Goal: Information Seeking & Learning: Learn about a topic

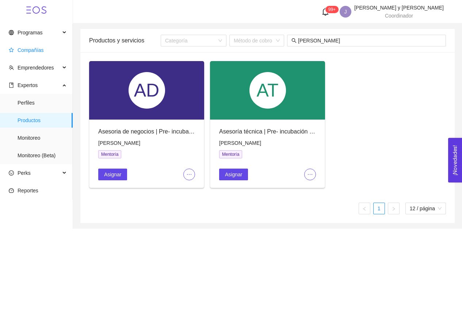
click at [31, 48] on span "Compañías" at bounding box center [31, 50] width 26 height 6
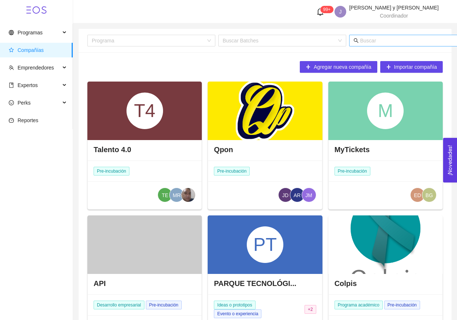
click at [374, 44] on input "text" at bounding box center [432, 41] width 144 height 8
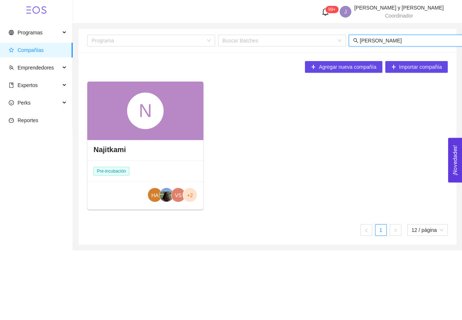
type input "[PERSON_NAME]"
click at [176, 133] on div "N" at bounding box center [145, 111] width 116 height 58
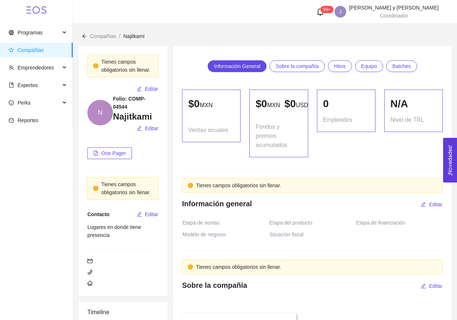
scroll to position [490, 0]
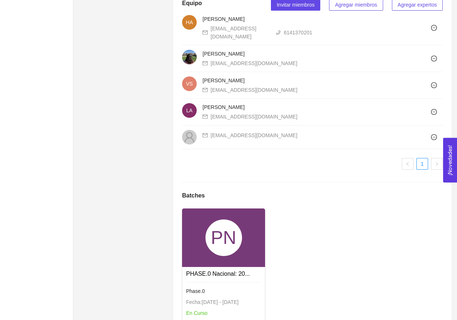
click at [213, 248] on div "PN" at bounding box center [223, 237] width 37 height 37
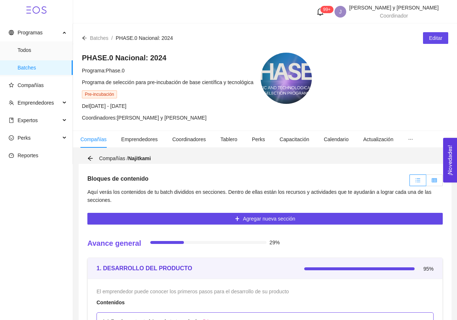
click at [441, 180] on label at bounding box center [434, 180] width 16 height 12
click at [426, 182] on input "radio" at bounding box center [426, 182] width 0 height 0
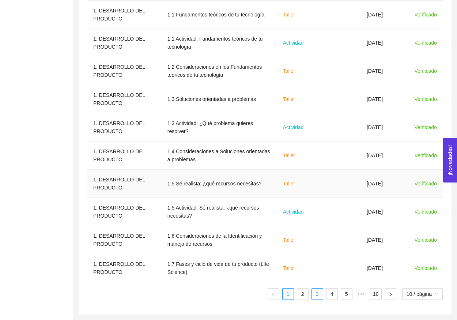
scroll to position [277, 0]
click at [294, 295] on ul "1 2 3 4 5 ••• 10 10 / página" at bounding box center [264, 294] width 355 height 12
click at [297, 295] on link "2" at bounding box center [302, 293] width 11 height 11
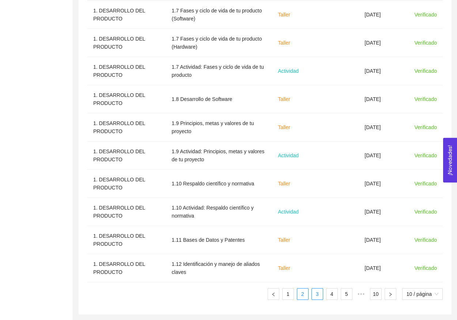
click at [311, 295] on li "3" at bounding box center [317, 294] width 12 height 12
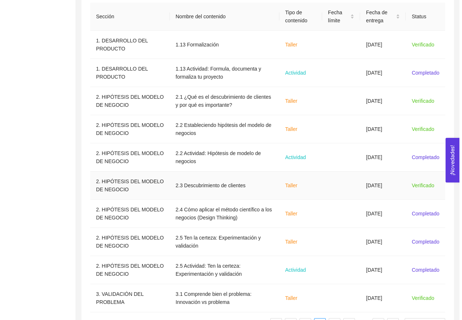
scroll to position [215, 0]
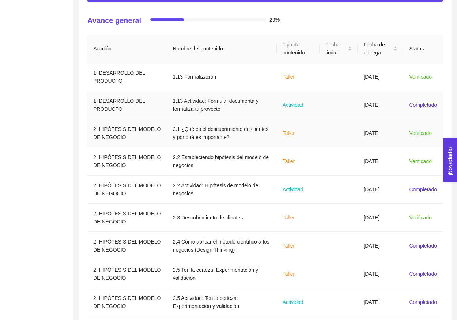
click at [352, 105] on td at bounding box center [339, 105] width 38 height 28
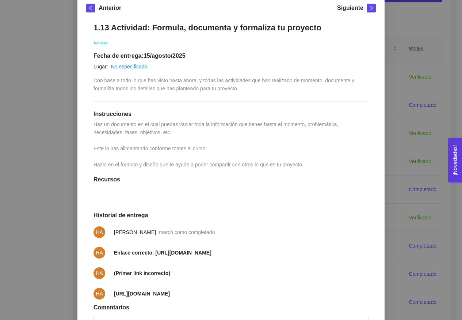
scroll to position [44, 0]
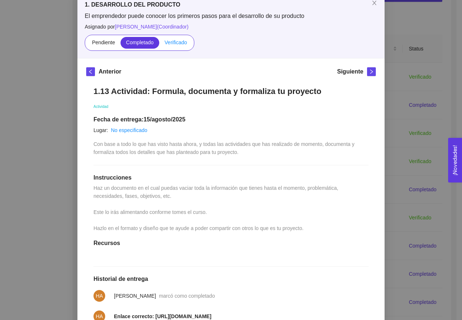
click at [171, 45] on label "Verificado" at bounding box center [175, 43] width 33 height 12
click at [159, 44] on input "Verificado" at bounding box center [159, 44] width 0 height 0
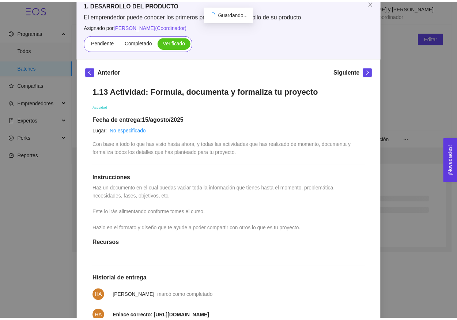
scroll to position [0, 0]
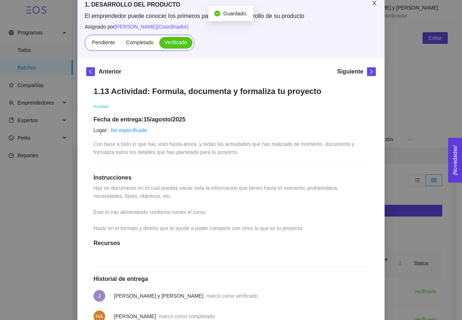
click at [375, 6] on span "Close" at bounding box center [375, 3] width 20 height 20
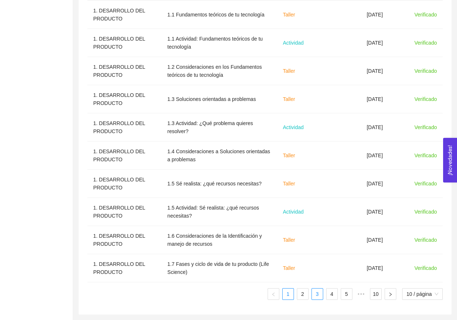
click at [319, 292] on link "3" at bounding box center [317, 293] width 11 height 11
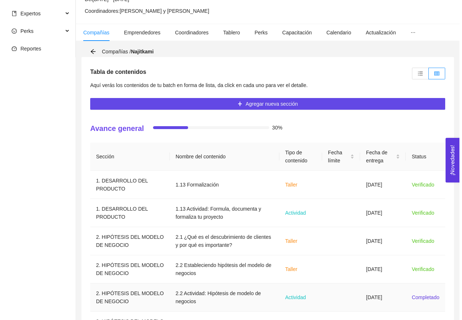
scroll to position [230, 0]
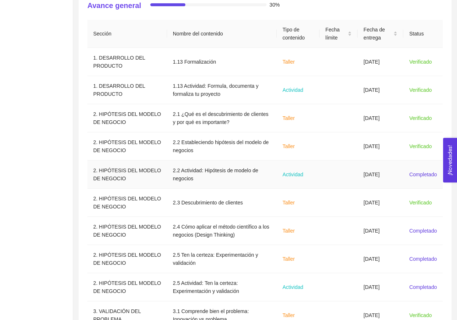
click at [352, 171] on td at bounding box center [339, 174] width 38 height 28
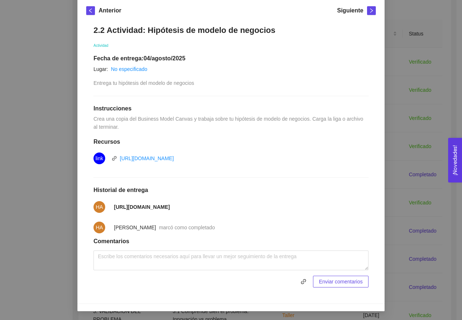
scroll to position [107, 0]
drag, startPoint x: 108, startPoint y: 201, endPoint x: 166, endPoint y: 218, distance: 60.1
click at [166, 218] on ul "HA [URL][DOMAIN_NAME] HA [PERSON_NAME] marcó como completado" at bounding box center [231, 217] width 275 height 41
click at [160, 211] on span "[URL][DOMAIN_NAME]" at bounding box center [142, 207] width 56 height 8
drag, startPoint x: 142, startPoint y: 208, endPoint x: 109, endPoint y: 198, distance: 34.7
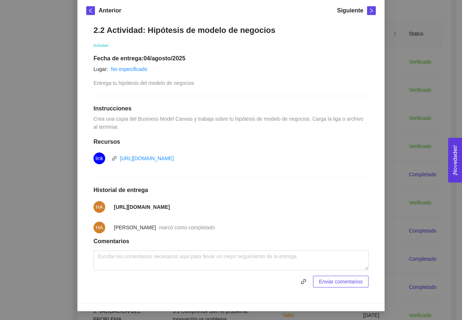
click at [114, 203] on span "[URL][DOMAIN_NAME]" at bounding box center [142, 207] width 56 height 8
copy strong "[URL][DOMAIN_NAME]"
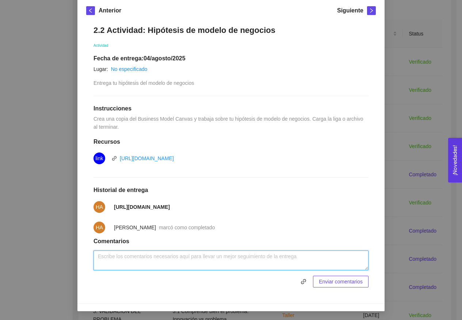
click at [164, 263] on textarea at bounding box center [231, 260] width 275 height 20
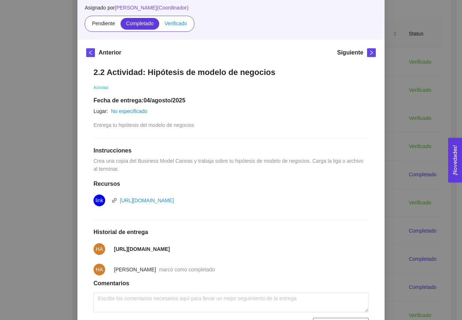
click at [179, 25] on span "Verificado" at bounding box center [176, 23] width 22 height 6
click at [159, 25] on input "Verificado" at bounding box center [159, 25] width 0 height 0
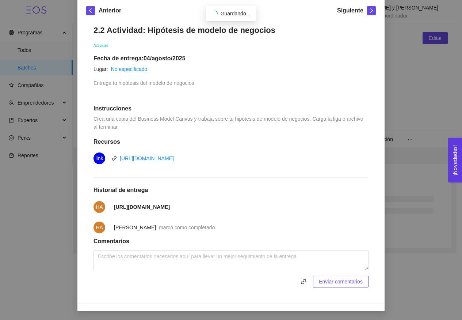
scroll to position [0, 0]
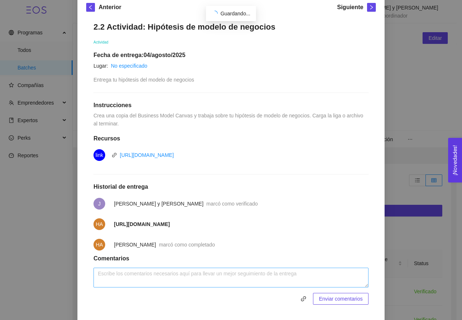
click at [165, 266] on div "2.2 Actividad: Hipótesis de modelo de negocios Actividad Fecha de entrega: [DAT…" at bounding box center [231, 163] width 290 height 297
click at [162, 282] on textarea at bounding box center [231, 278] width 275 height 20
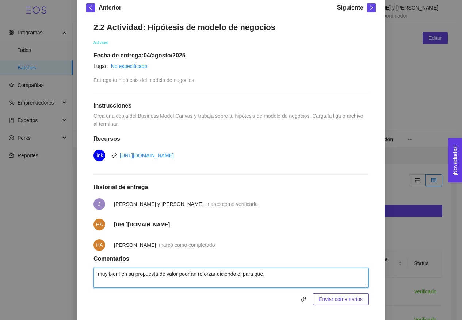
click at [244, 275] on textarea "muy bien! en su propuesta de valor podrían reforzar diciendo el para qué," at bounding box center [231, 278] width 275 height 20
click at [269, 278] on textarea "muy bien! en su propuesta de valor podrían reforzar diciendo el "para qué," at bounding box center [231, 278] width 275 height 20
click at [268, 278] on textarea "muy bien! en su propuesta de valor podrían reforzar diciendo el "para qué"," at bounding box center [231, 278] width 275 height 20
click at [285, 276] on textarea "muy bien! en su propuesta de valor podrían reforzar diciendo el "para qué"," at bounding box center [231, 278] width 275 height 20
paste textarea "conecta al jugador con la cultura mexicana a través de mecánicas interactivas ú…"
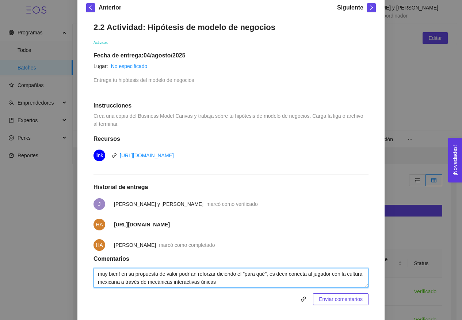
click at [314, 278] on textarea "muy bien! en su propuesta de valor podrían reforzar diciendo el "para qué", es …" at bounding box center [231, 278] width 275 height 20
drag, startPoint x: 165, startPoint y: 286, endPoint x: 256, endPoint y: 284, distance: 90.3
click at [256, 284] on textarea "muy bien! en su propuesta de valor podrían reforzar diciendo el "para qué", es …" at bounding box center [231, 278] width 275 height 20
drag, startPoint x: 164, startPoint y: 285, endPoint x: 253, endPoint y: 287, distance: 89.2
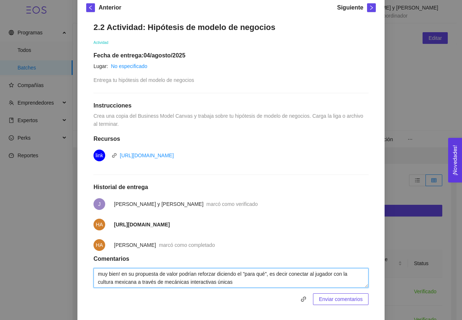
click at [253, 287] on textarea "muy bien! en su propuesta de valor podrían reforzar diciendo el "para qué", es …" at bounding box center [231, 278] width 275 height 20
click at [292, 277] on textarea "muy bien! en su propuesta de valor podrían reforzar diciendo el "para qué", es …" at bounding box center [231, 278] width 275 height 20
click at [240, 282] on textarea "muy bien! en su propuesta de valor podrían reforzar diciendo el "para qué", es …" at bounding box center [231, 278] width 275 height 20
paste textarea "Merchandising funciona mejor si ya tienes una fanbase consolidada. Tal vez ponl…"
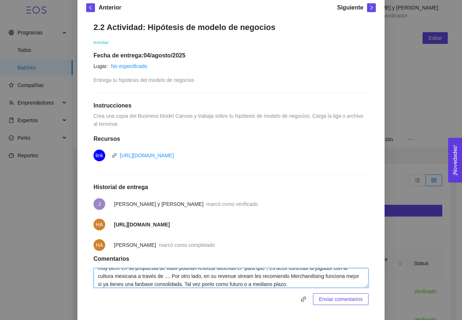
click at [297, 277] on textarea "muy bien! en su propuesta de valor podrían reforzar diciendo el "para qué", es …" at bounding box center [231, 278] width 275 height 20
click at [348, 285] on textarea "muy bien! en su propuesta de valor podrían reforzar diciendo el "para qué", es …" at bounding box center [231, 278] width 275 height 20
click at [347, 279] on textarea "muy bien! en su propuesta de valor podrían reforzar diciendo el "para qué", es …" at bounding box center [231, 278] width 275 height 20
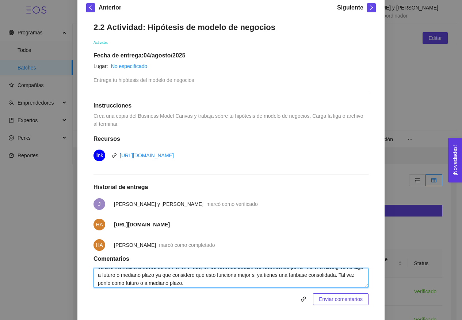
scroll to position [108, 0]
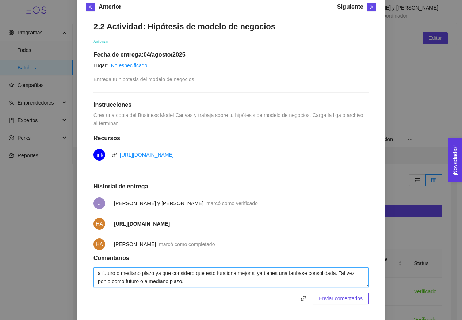
click at [306, 276] on textarea "muy bien! en su propuesta de valor podrían reforzar diciendo el "para qué", es …" at bounding box center [231, 277] width 275 height 20
drag, startPoint x: 155, startPoint y: 283, endPoint x: 321, endPoint y: 286, distance: 165.6
click at [321, 286] on textarea "muy bien! en su propuesta de valor podrían reforzar diciendo el "para qué", es …" at bounding box center [231, 277] width 275 height 20
paste textarea "“Premios o fondos culturales” no es un ingreso recurrente, sino apoyo temporal."
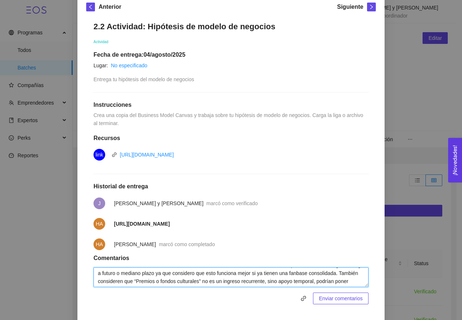
paste textarea "ubicarlo como fuente de financiamiento inicial."
click at [150, 279] on textarea "muy bien! en su propuesta de valor podrían reforzar diciendo el "para qué", es …" at bounding box center [231, 277] width 275 height 20
click at [157, 284] on textarea "muy bien! en su propuesta de valor podrían reforzar diciendo el "para qué", es …" at bounding box center [231, 277] width 275 height 20
click at [252, 282] on textarea "muy bien! en su propuesta de valor podrían reforzar diciendo el "para qué", es …" at bounding box center [231, 277] width 275 height 20
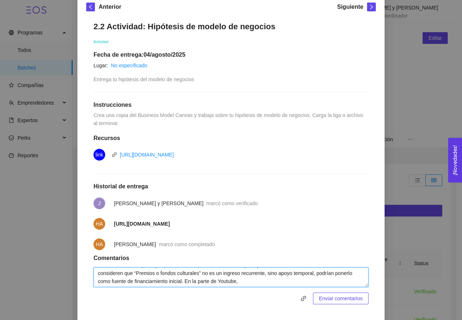
paste textarea "No es una fuente de ingresos confiable al inicio: monetizar en YouTube o Twitch…"
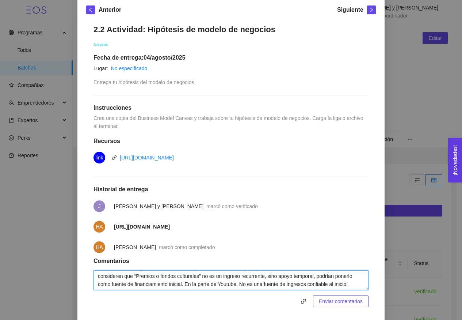
scroll to position [27, 0]
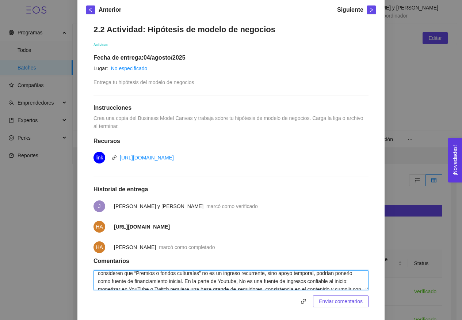
drag, startPoint x: 248, startPoint y: 283, endPoint x: 301, endPoint y: 281, distance: 53.8
click at [301, 281] on textarea "muy bien! en su propuesta de valor podrían reforzar diciendo el "para qué", es …" at bounding box center [231, 280] width 275 height 20
click at [307, 282] on textarea "muy bien! en su propuesta de valor podrían reforzar diciendo el "para qué", es …" at bounding box center [231, 280] width 275 height 20
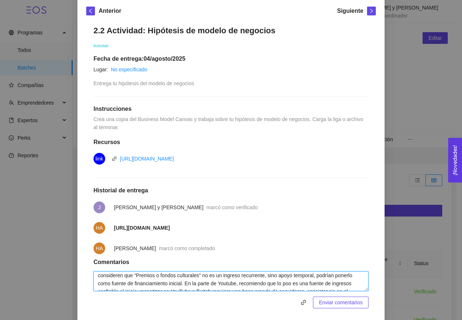
scroll to position [30, 0]
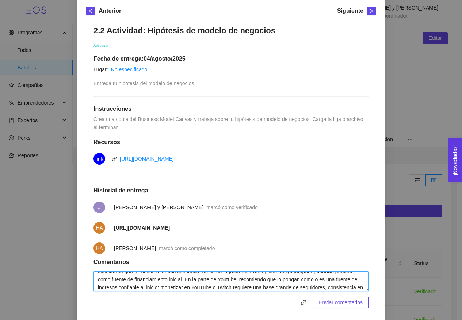
paste textarea "complemento de monetización a mediano plazo"
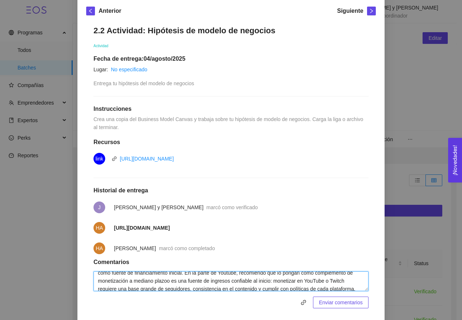
scroll to position [37, 0]
paste textarea "fuente principal de revenue"
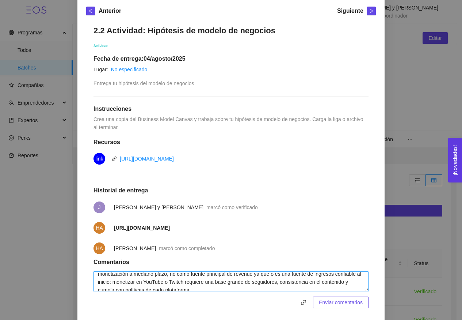
drag, startPoint x: 348, startPoint y: 282, endPoint x: 163, endPoint y: 279, distance: 185.0
click at [161, 279] on textarea "muy bien! en su propuesta de valor podrían reforzar diciendo el "para qué", es …" at bounding box center [231, 281] width 275 height 20
click at [247, 290] on textarea "muy bien! en su propuesta de valor podrían reforzar diciendo el "para qué", es …" at bounding box center [231, 281] width 275 height 20
drag, startPoint x: 350, startPoint y: 278, endPoint x: 157, endPoint y: 284, distance: 192.8
click at [157, 284] on textarea "muy bien! en su propuesta de valor podrían reforzar diciendo el "para qué", es …" at bounding box center [231, 281] width 275 height 20
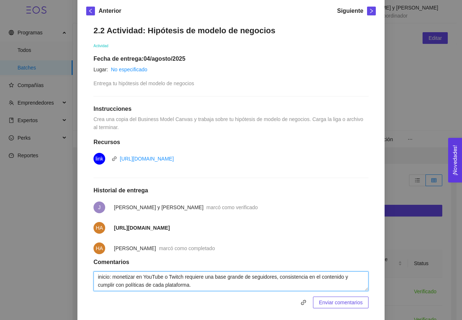
scroll to position [47, 0]
click at [194, 281] on textarea "muy bien! en su propuesta de valor podrían reforzar diciendo el "para qué", es …" at bounding box center [231, 281] width 275 height 20
drag, startPoint x: 214, startPoint y: 280, endPoint x: 287, endPoint y: 279, distance: 73.5
click at [287, 279] on textarea "muy bien! en su propuesta de valor podrían reforzar diciendo el "para qué", es …" at bounding box center [231, 281] width 275 height 20
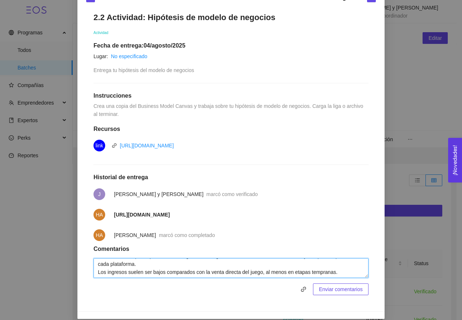
scroll to position [118, 0]
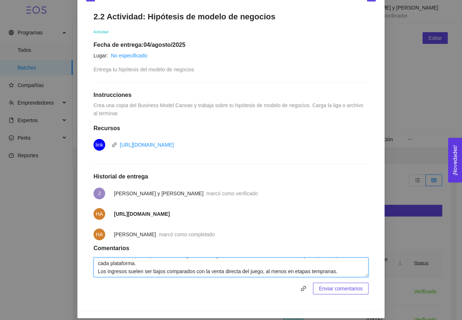
click at [94, 275] on textarea "muy bien! en su propuesta de valor podrían reforzar diciendo el "para qué", es …" at bounding box center [231, 267] width 275 height 20
click at [240, 268] on textarea "muy bien! en su propuesta de valor podrían reforzar diciendo el "para qué", es …" at bounding box center [231, 267] width 275 height 20
drag, startPoint x: 94, startPoint y: 275, endPoint x: 105, endPoint y: 275, distance: 10.6
click at [105, 275] on textarea "muy bien! en su propuesta de valor podrían reforzar diciendo el "para qué", es …" at bounding box center [231, 267] width 275 height 20
drag, startPoint x: 113, startPoint y: 273, endPoint x: 332, endPoint y: 287, distance: 219.0
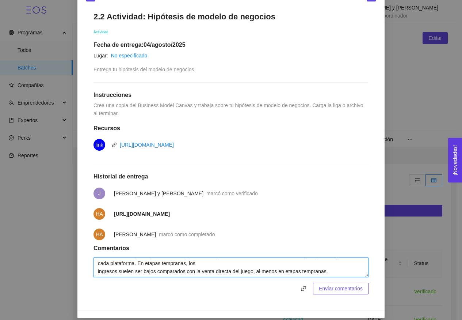
click at [332, 287] on div "muy bien! en su propuesta de valor podrían reforzar diciendo el "para qué", es …" at bounding box center [231, 275] width 275 height 37
click at [96, 275] on textarea "muy bien! en su propuesta de valor podrían reforzar diciendo el "para qué", es …" at bounding box center [231, 267] width 275 height 20
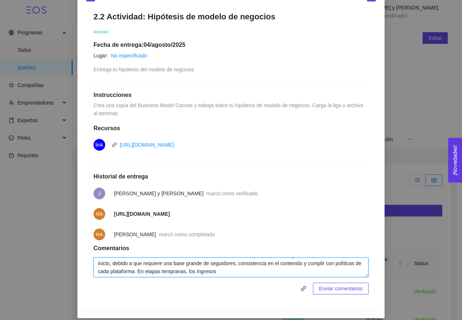
scroll to position [48, 0]
click at [324, 271] on textarea "muy bien! en su propuesta de valor podrían reforzar diciendo el "para qué", es …" at bounding box center [231, 267] width 275 height 20
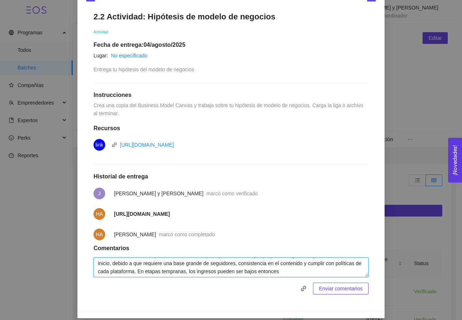
click at [234, 269] on textarea "muy bien! en su propuesta de valor podrían reforzar diciendo el "para qué", es …" at bounding box center [231, 267] width 275 height 20
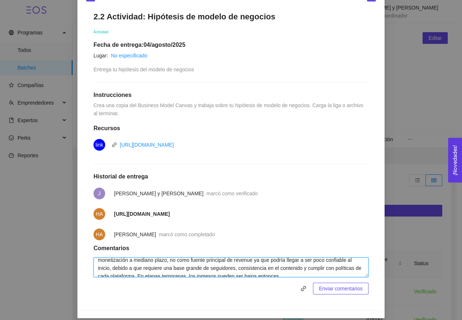
scroll to position [46, 0]
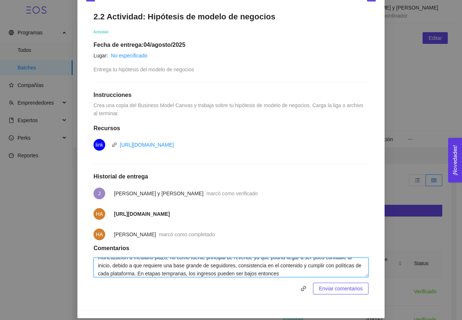
click at [192, 267] on textarea "muy bien! en su propuesta de valor podrían reforzar diciendo el "para qué", es …" at bounding box center [231, 267] width 275 height 20
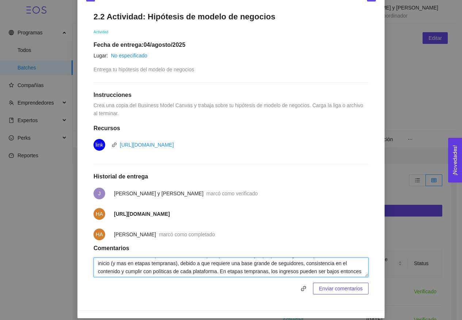
scroll to position [56, 0]
drag, startPoint x: 321, startPoint y: 268, endPoint x: 327, endPoint y: 276, distance: 9.4
click at [327, 276] on textarea "muy bien! en su propuesta de valor podrían reforzar diciendo el "para qué", es …" at bounding box center [231, 267] width 275 height 20
type textarea "muy bien! en su propuesta de valor podrían reforzar diciendo el "para qué", es …"
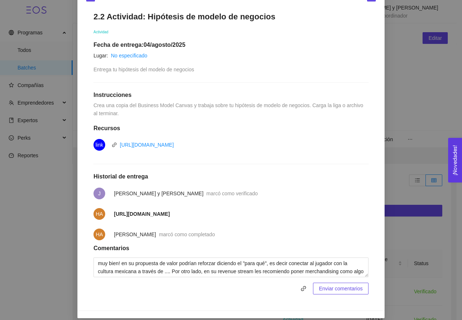
click at [330, 292] on span "Enviar comentarios" at bounding box center [341, 288] width 44 height 8
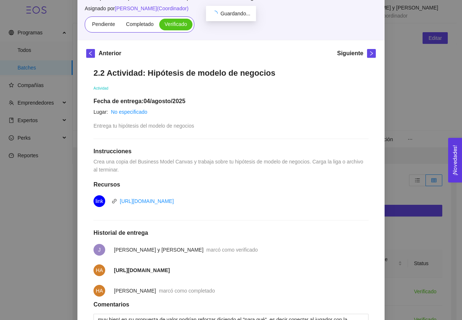
scroll to position [32, 0]
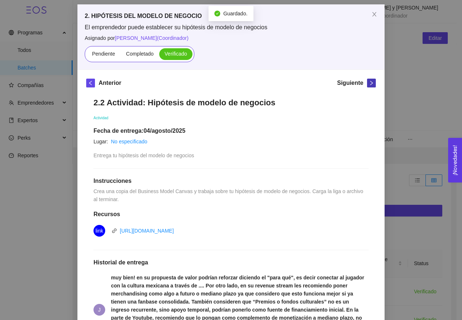
click at [369, 80] on button "button" at bounding box center [371, 83] width 9 height 9
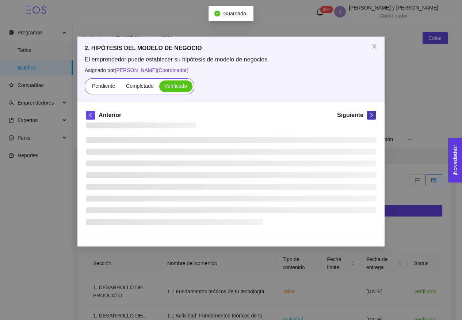
scroll to position [0, 0]
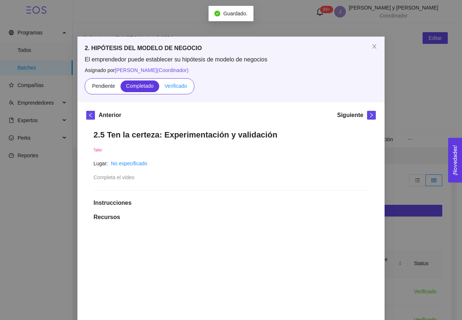
click at [182, 81] on label "Verificado" at bounding box center [175, 86] width 33 height 12
click at [159, 88] on input "Verificado" at bounding box center [159, 88] width 0 height 0
click at [371, 113] on icon "right" at bounding box center [371, 115] width 5 height 5
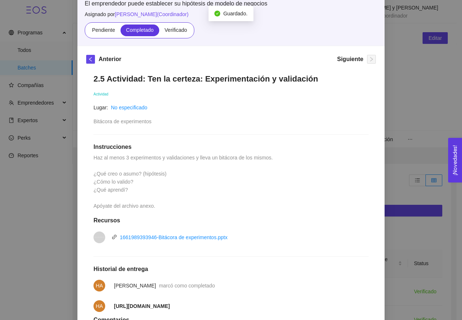
scroll to position [55, 0]
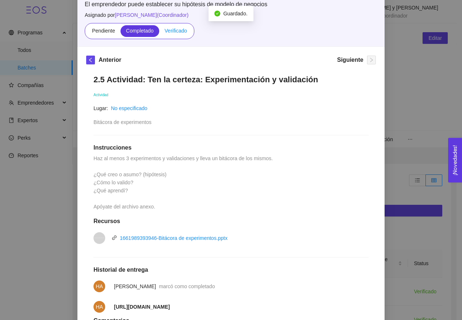
click at [171, 30] on span "Verificado" at bounding box center [176, 31] width 22 height 6
click at [159, 33] on input "Verificado" at bounding box center [159, 33] width 0 height 0
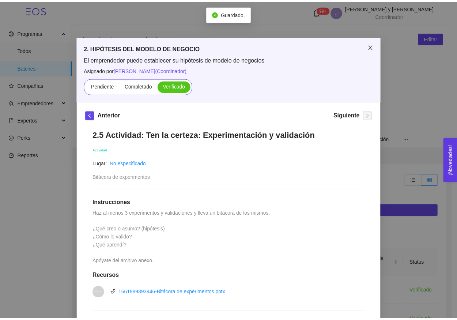
scroll to position [0, 0]
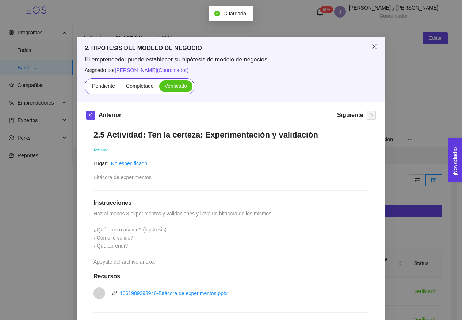
click at [373, 44] on icon "close" at bounding box center [375, 47] width 6 height 6
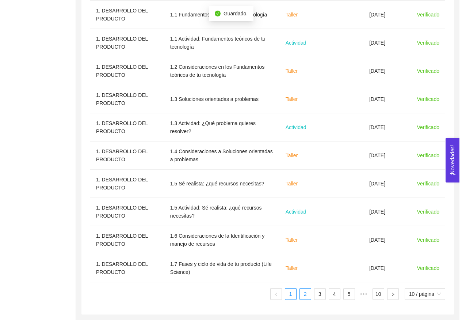
scroll to position [277, 0]
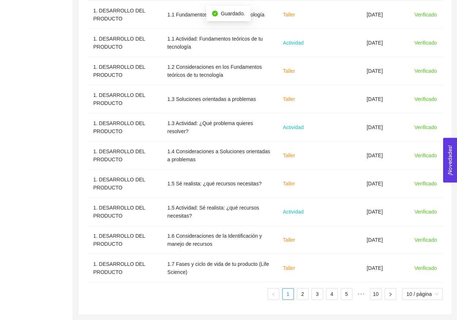
click at [309, 299] on ul "1 2 3 4 5 ••• 10 10 / página" at bounding box center [264, 294] width 355 height 12
click at [307, 296] on li "2" at bounding box center [303, 294] width 12 height 12
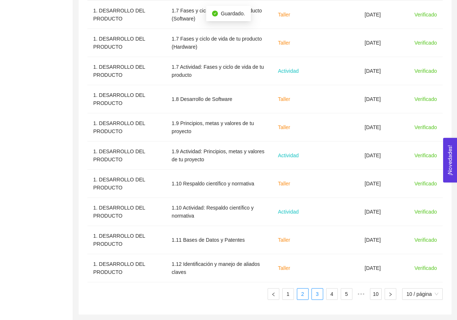
click at [316, 296] on link "3" at bounding box center [317, 293] width 11 height 11
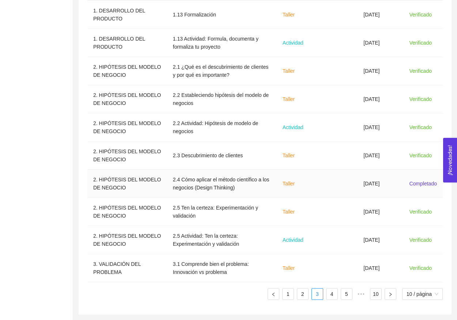
click at [347, 181] on td at bounding box center [339, 184] width 38 height 28
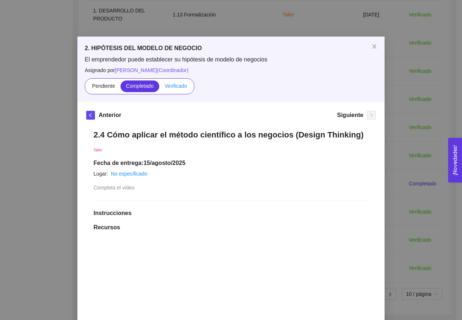
click at [175, 86] on span "Verificado" at bounding box center [176, 86] width 22 height 6
click at [159, 88] on input "Verificado" at bounding box center [159, 88] width 0 height 0
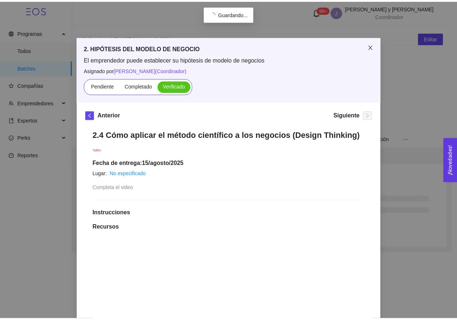
scroll to position [0, 0]
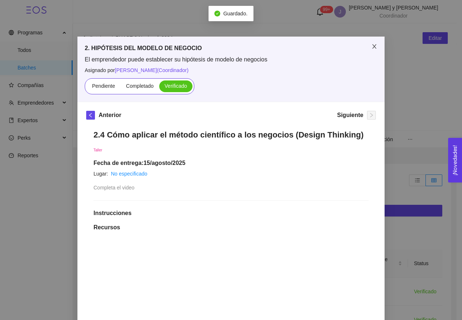
click at [373, 47] on icon "close" at bounding box center [375, 46] width 4 height 4
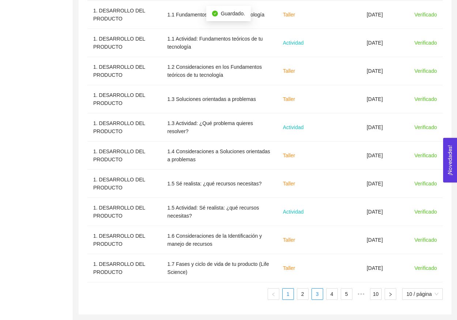
scroll to position [277, 0]
click at [318, 297] on link "3" at bounding box center [317, 293] width 11 height 11
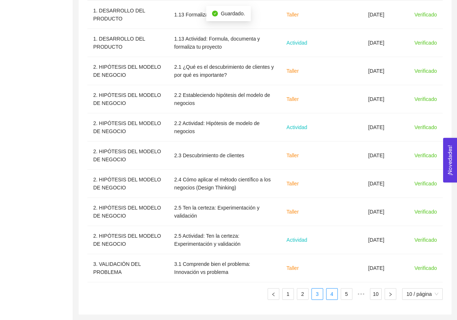
click at [331, 293] on link "4" at bounding box center [331, 293] width 11 height 11
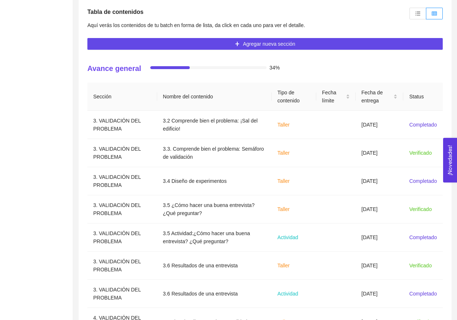
scroll to position [143, 0]
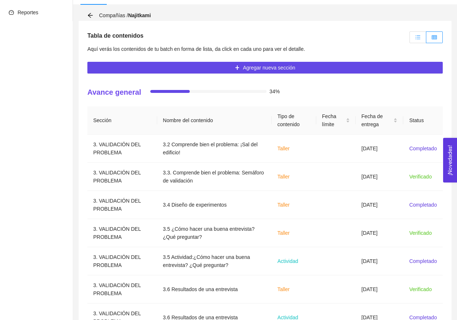
click at [417, 37] on icon "unordered-list" at bounding box center [417, 37] width 5 height 5
click at [410, 39] on input "radio" at bounding box center [410, 39] width 0 height 0
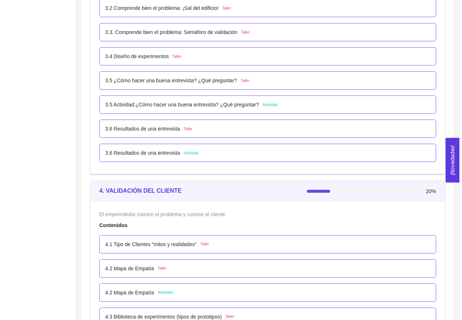
scroll to position [1263, 0]
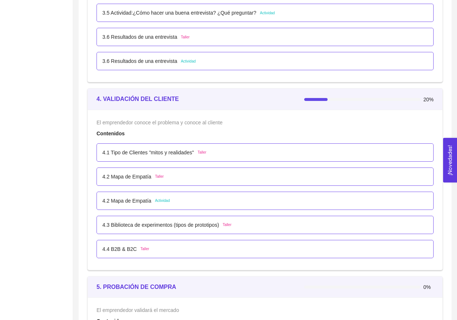
click at [172, 174] on div "4.2 Mapa de Empatía Taller" at bounding box center [264, 177] width 325 height 8
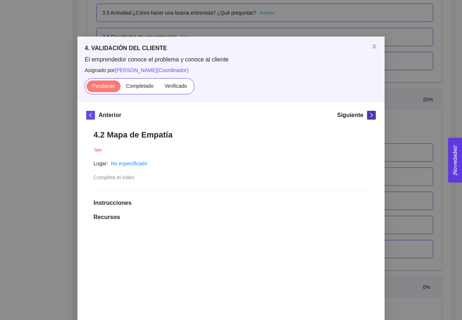
click at [368, 117] on span "right" at bounding box center [372, 115] width 8 height 5
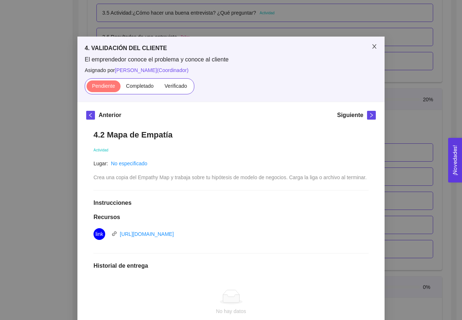
click at [376, 50] on span "Close" at bounding box center [375, 47] width 20 height 20
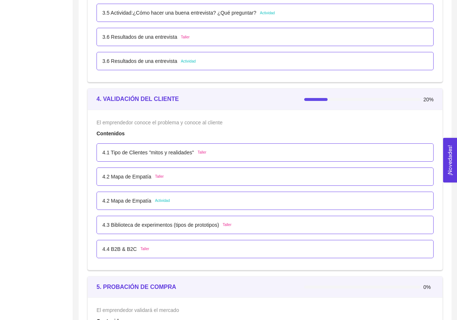
click at [197, 200] on div "4.2 Mapa de Empatía Actividad" at bounding box center [264, 201] width 325 height 8
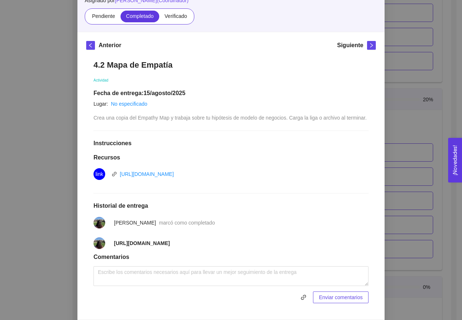
scroll to position [56, 0]
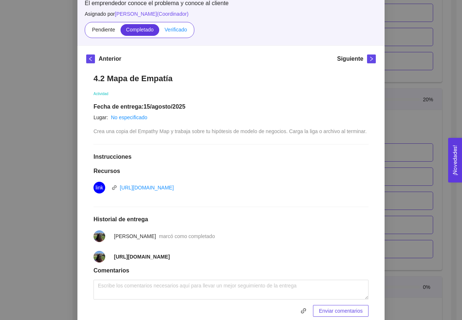
click at [173, 31] on span "Verificado" at bounding box center [176, 30] width 22 height 6
click at [159, 31] on input "Verificado" at bounding box center [159, 31] width 0 height 0
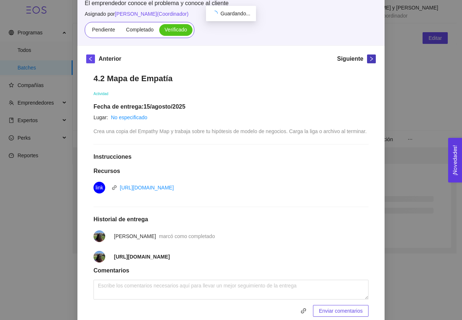
scroll to position [0, 0]
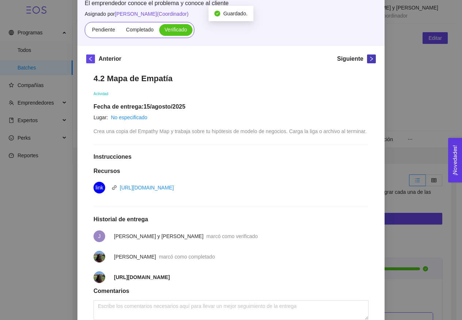
click at [370, 57] on icon "right" at bounding box center [371, 58] width 5 height 5
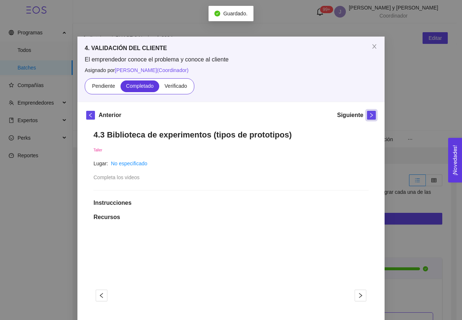
click at [174, 84] on span "Verificado" at bounding box center [176, 86] width 22 height 6
click at [159, 88] on input "Verificado" at bounding box center [159, 88] width 0 height 0
click at [370, 112] on button "button" at bounding box center [371, 115] width 9 height 9
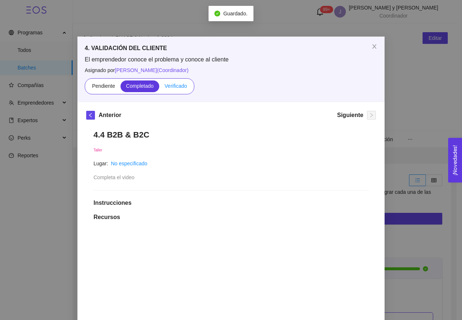
click at [181, 85] on span "Verificado" at bounding box center [176, 86] width 22 height 6
click at [159, 88] on input "Verificado" at bounding box center [159, 88] width 0 height 0
click at [365, 46] on span "Close" at bounding box center [375, 47] width 20 height 20
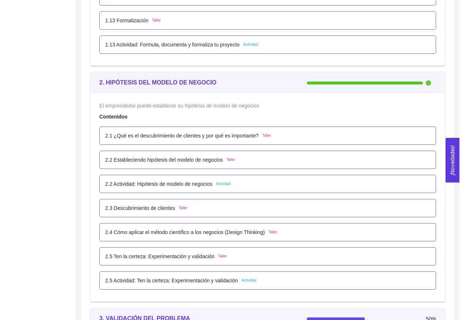
scroll to position [965, 0]
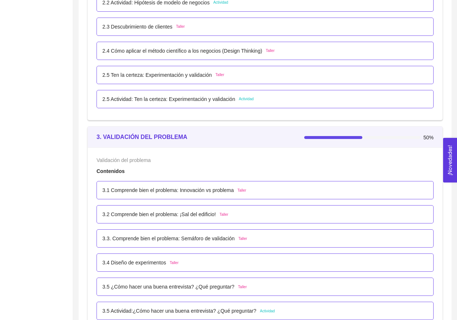
click at [234, 194] on p "3.1 Comprende bien el problema: Innovación vs problema" at bounding box center [168, 190] width 132 height 8
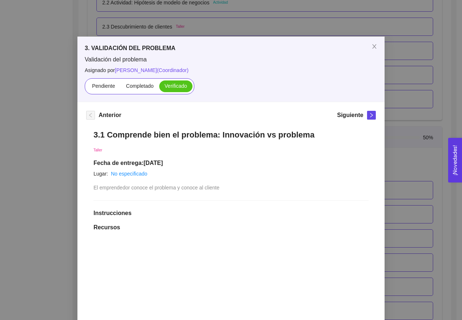
click at [368, 108] on div "[PERSON_NAME] 3.1 Comprende bien el problema: Innovación vs problema Taller Fec…" at bounding box center [231, 326] width 307 height 448
click at [370, 119] on button "button" at bounding box center [371, 115] width 9 height 9
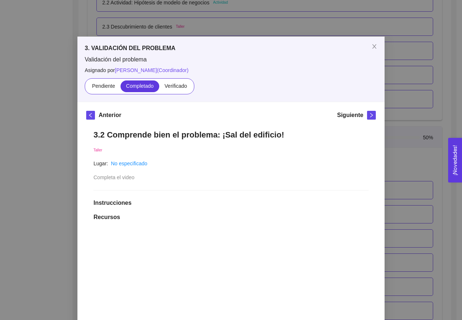
click at [408, 64] on div "3. VALIDACIÓN DEL PROBLEMA Validación del problema Asignado por [PERSON_NAME] (…" at bounding box center [231, 160] width 462 height 320
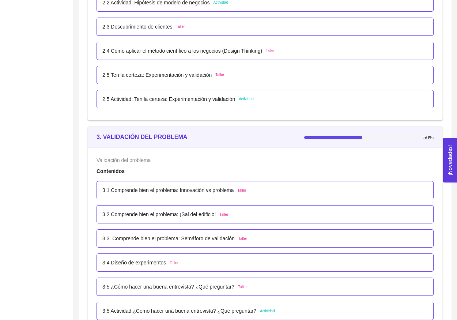
click at [216, 221] on div "3.2 Comprende bien el problema: ¡Sal del edificio! Taller" at bounding box center [265, 214] width 337 height 18
click at [216, 213] on p "3.2 Comprende bien el problema: ¡Sal del edificio!" at bounding box center [159, 214] width 114 height 8
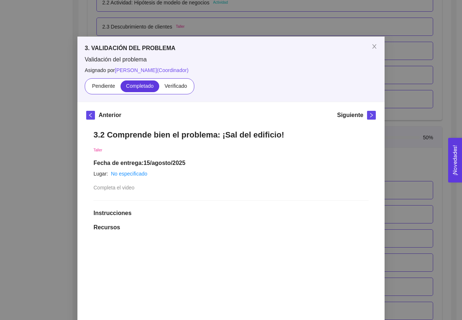
drag, startPoint x: 173, startPoint y: 85, endPoint x: 311, endPoint y: 151, distance: 153.1
click at [173, 85] on span "Verificado" at bounding box center [176, 86] width 22 height 6
click at [159, 88] on input "Verificado" at bounding box center [159, 88] width 0 height 0
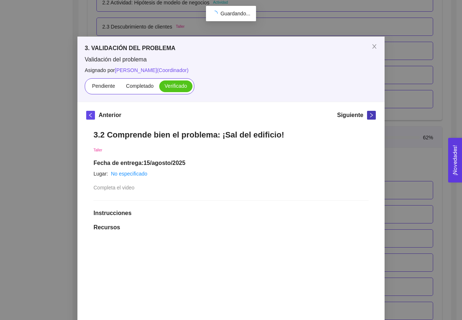
scroll to position [0, 0]
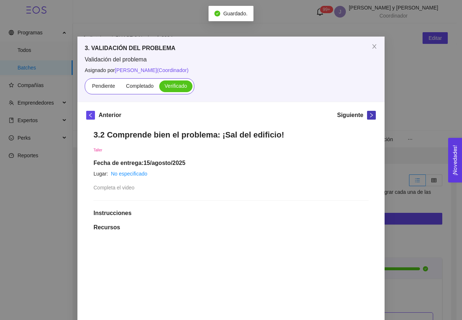
click at [370, 117] on icon "right" at bounding box center [371, 115] width 5 height 5
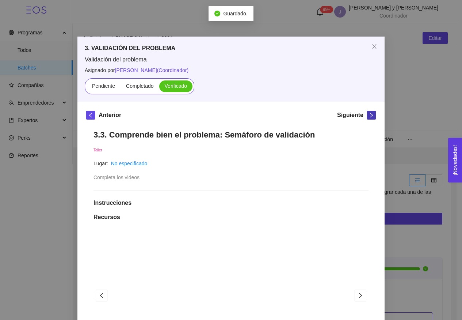
click at [370, 117] on icon "right" at bounding box center [371, 115] width 5 height 5
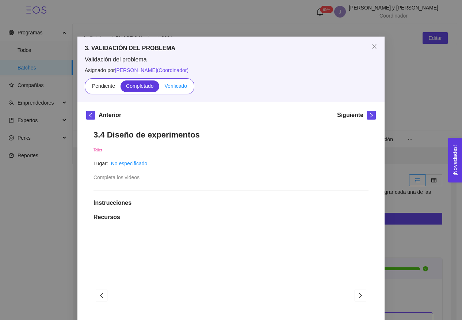
click at [175, 88] on span "Verificado" at bounding box center [176, 86] width 22 height 6
click at [159, 88] on input "Verificado" at bounding box center [159, 88] width 0 height 0
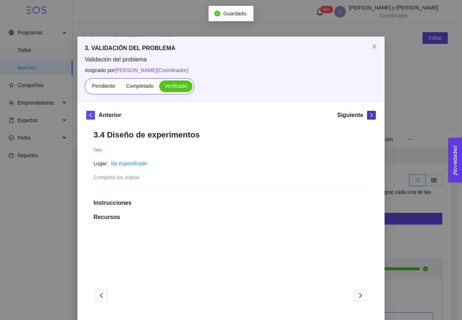
click at [373, 113] on span "right" at bounding box center [372, 115] width 8 height 5
click at [369, 113] on icon "right" at bounding box center [371, 115] width 5 height 5
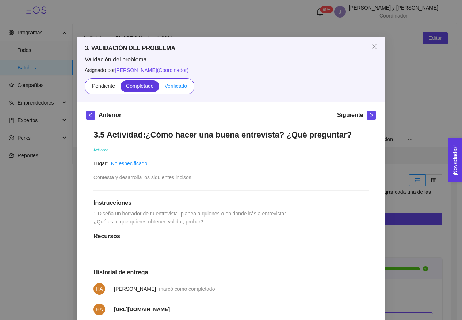
click at [173, 85] on span "Verificado" at bounding box center [176, 86] width 22 height 6
click at [159, 88] on input "Verificado" at bounding box center [159, 88] width 0 height 0
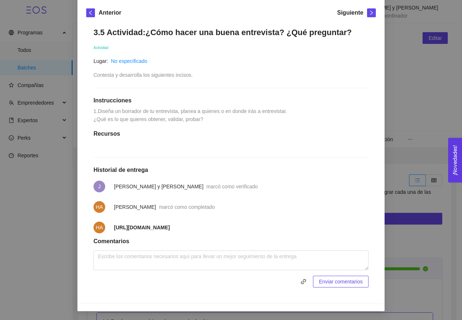
scroll to position [73, 0]
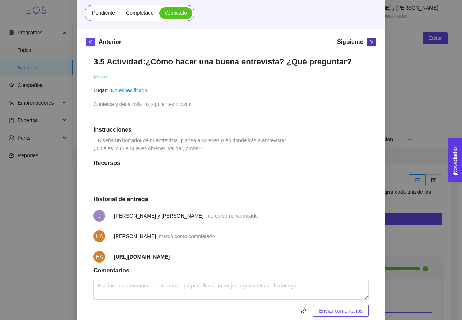
click at [369, 44] on icon "right" at bounding box center [371, 41] width 5 height 5
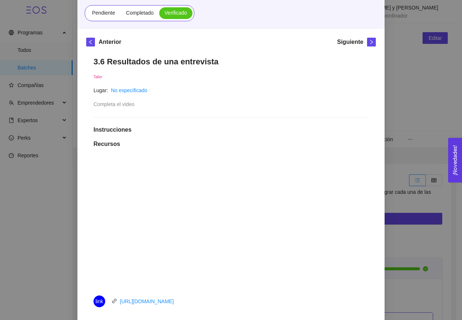
scroll to position [0, 0]
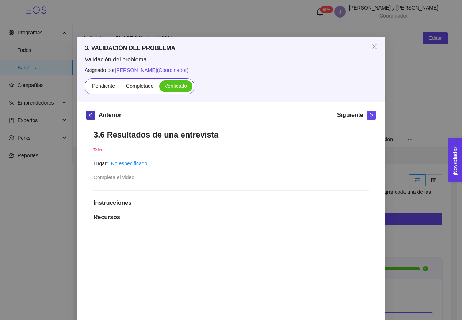
click at [89, 118] on button "button" at bounding box center [90, 115] width 9 height 9
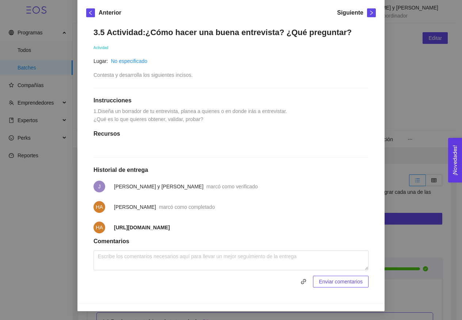
scroll to position [130, 0]
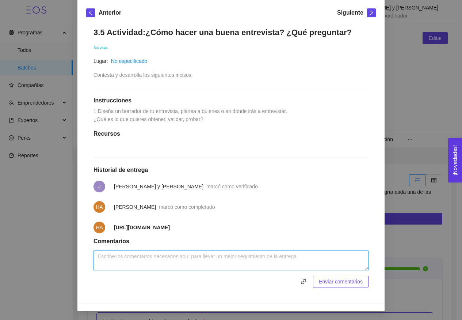
click at [176, 266] on textarea at bounding box center [231, 260] width 275 height 20
type textarea "k"
paste textarea "Loremipsum do si ametconsec: Adipiscingel: Sedd, ¿eius tempo? Incidid utl etdol…"
paste textarea "sesgar. El jugador ya responde con tu concepto en mente, no con su necesidad re…"
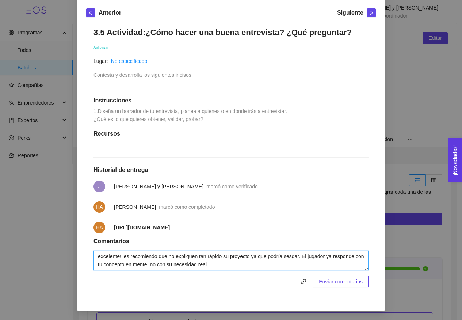
click at [288, 256] on textarea "excelente! les recomiendo que no expliquen tan rápido su proyecto ya que podría…" at bounding box center [231, 260] width 275 height 20
click at [303, 258] on textarea "excelente! les recomiendo que no expliquen tan rápido su proyecto ya que podría…" at bounding box center [231, 260] width 275 height 20
click at [173, 262] on textarea "excelente! les recomiendo que no expliquen tan rápido su proyecto ya que podría…" at bounding box center [231, 260] width 275 height 20
click at [295, 266] on textarea "excelente! les recomiendo que no expliquen tan rápido su proyecto ya que podría…" at bounding box center [231, 260] width 275 height 20
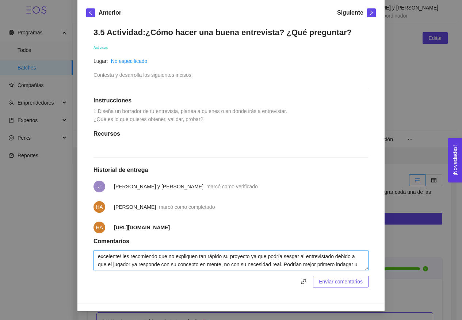
scroll to position [6, 0]
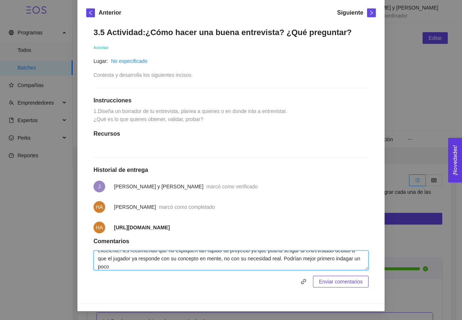
paste textarea "“¿qué opinas de que un videojuego integre aspectos culturales locales o [DEMOGR…"
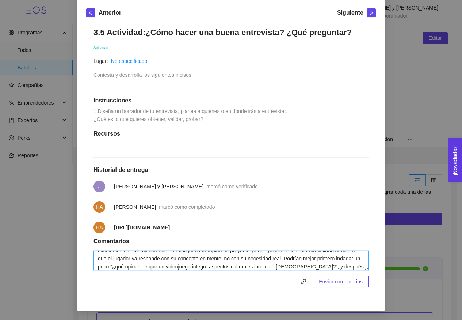
scroll to position [14, 0]
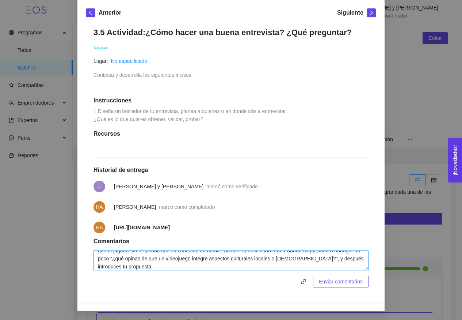
click at [155, 255] on textarea "excelente! les recomiendo que no expliquen tan rápido su proyecto ya que podría…" at bounding box center [231, 260] width 275 height 20
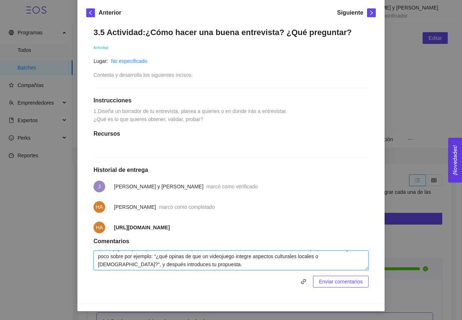
scroll to position [16, 0]
click at [153, 263] on textarea "excelente! les recomiendo que no expliquen tan rápido su proyecto ya que podría…" at bounding box center [231, 260] width 275 height 20
click at [212, 265] on textarea "excelente! les recomiendo que no expliquen tan rápido su proyecto ya que podría…" at bounding box center [231, 260] width 275 height 20
click at [247, 268] on textarea "excelente! les recomiendo que no expliquen tan rápido su proyecto ya que podría…" at bounding box center [231, 260] width 275 height 20
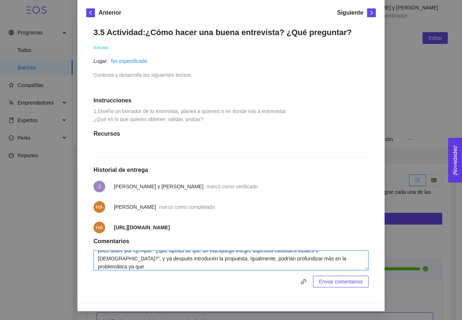
paste textarea "stá muy orientada a validar el concepto, pero poco a validar si el dolor existe."
click at [144, 267] on textarea "excelente! les recomiendo que no expliquen tan rápido su proyecto ya que podría…" at bounding box center [231, 260] width 275 height 20
click at [161, 268] on textarea "excelente! les recomiendo que no expliquen tan rápido su proyecto ya que podría…" at bounding box center [231, 260] width 275 height 20
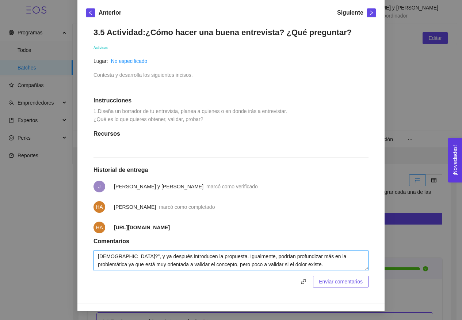
scroll to position [24, 0]
click at [334, 263] on textarea "excelente! les recomiendo que no expliquen tan rápido su proyecto ya que podría…" at bounding box center [231, 260] width 275 height 20
type textarea "excelente! les recomiendo que no expliquen tan rápido su proyecto ya que podría…"
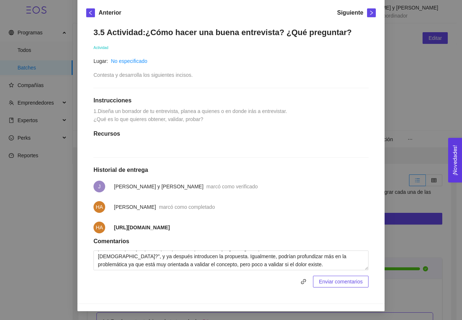
click at [332, 281] on span "Enviar comentarios" at bounding box center [341, 281] width 44 height 8
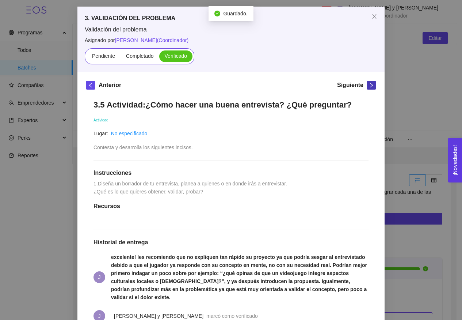
click at [371, 84] on icon "right" at bounding box center [372, 85] width 3 height 4
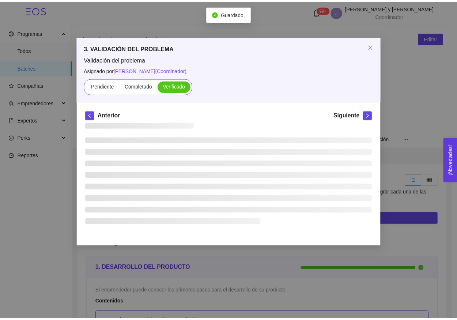
scroll to position [0, 0]
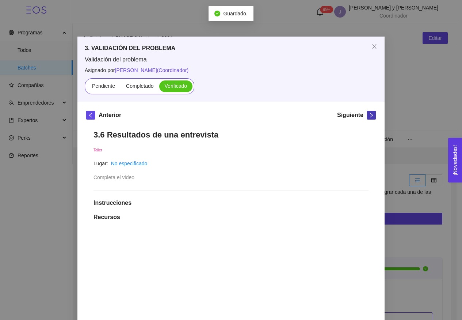
click at [369, 117] on icon "right" at bounding box center [371, 115] width 5 height 5
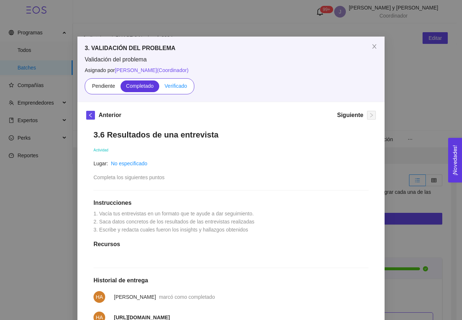
click at [182, 89] on label "Verificado" at bounding box center [175, 86] width 33 height 12
click at [159, 88] on input "Verificado" at bounding box center [159, 88] width 0 height 0
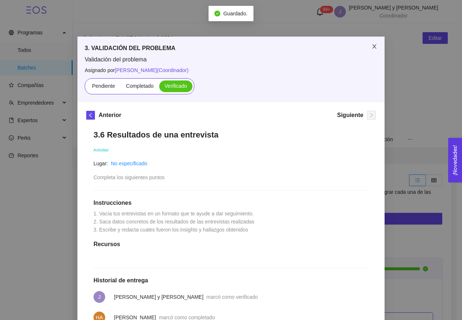
click at [371, 51] on span "Close" at bounding box center [375, 47] width 20 height 20
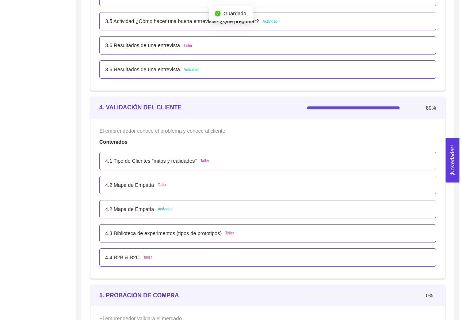
scroll to position [1270, 0]
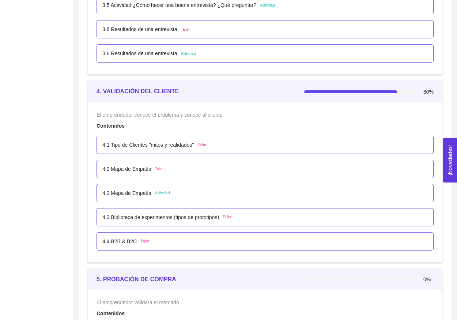
click at [165, 143] on p "4.1 Tipo de Clientes "mitos y realidades"" at bounding box center [147, 145] width 91 height 8
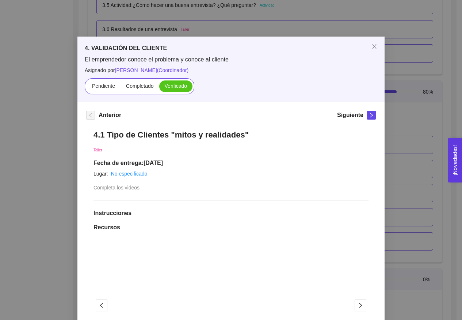
drag, startPoint x: 399, startPoint y: 136, endPoint x: 393, endPoint y: 171, distance: 35.5
click at [399, 136] on div "4. VALIDACIÓN DEL CLIENTE El emprendedor conoce el problema y conoce al cliente…" at bounding box center [231, 160] width 462 height 320
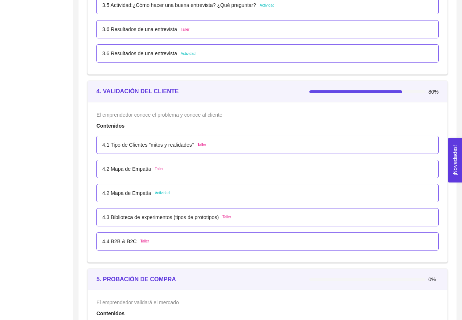
click at [308, 170] on div "4.2 Mapa de Empatía Taller" at bounding box center [267, 169] width 331 height 8
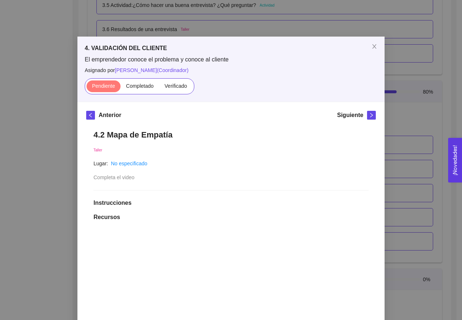
drag, startPoint x: 394, startPoint y: 160, endPoint x: 375, endPoint y: 236, distance: 77.9
click at [394, 160] on div "4. VALIDACIÓN DEL CLIENTE El emprendedor conoce el problema y conoce al cliente…" at bounding box center [231, 160] width 462 height 320
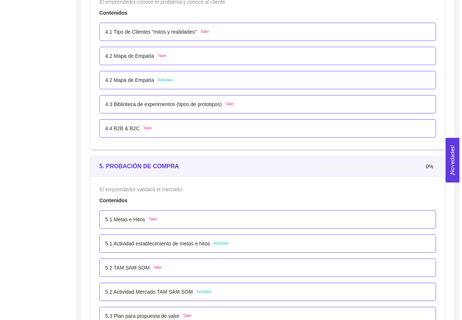
scroll to position [1439, 0]
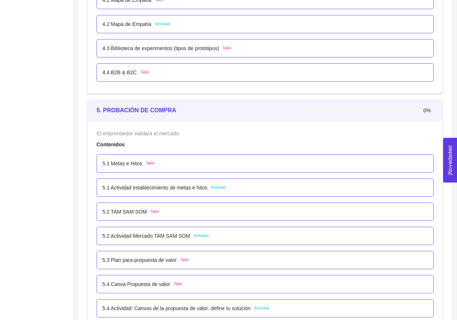
click at [177, 158] on div "5.1 Metas e Hitos Taller" at bounding box center [265, 163] width 337 height 18
click at [135, 162] on p "5.1 Metas e Hitos" at bounding box center [122, 163] width 40 height 8
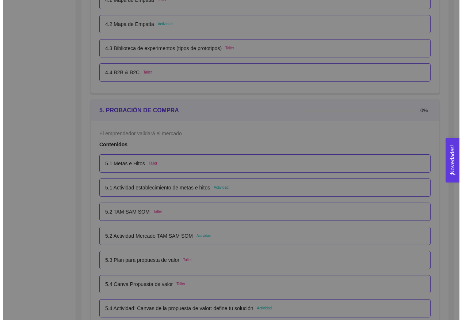
scroll to position [0, 0]
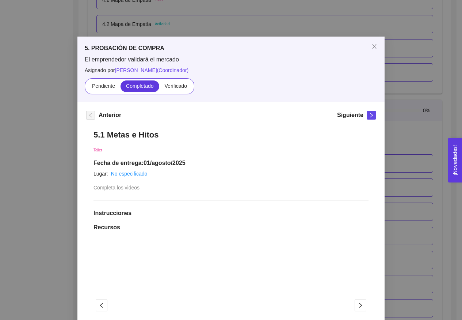
drag, startPoint x: 177, startPoint y: 84, endPoint x: 376, endPoint y: 115, distance: 202.0
click at [176, 84] on span "Verificado" at bounding box center [176, 86] width 22 height 6
click at [159, 88] on input "Verificado" at bounding box center [159, 88] width 0 height 0
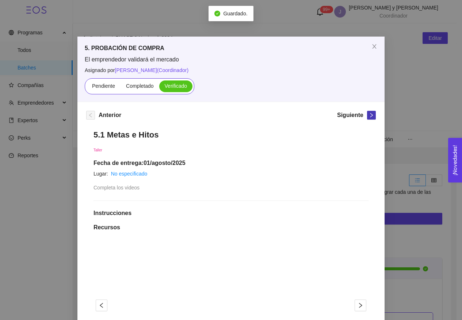
click at [368, 116] on span "right" at bounding box center [372, 115] width 8 height 5
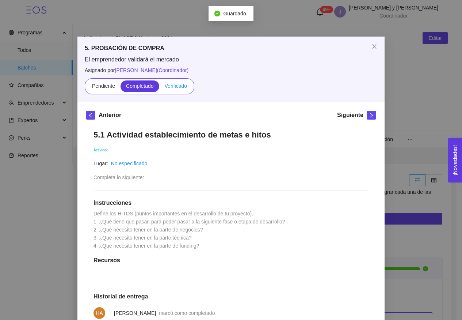
click at [183, 87] on span "Verificado" at bounding box center [176, 86] width 22 height 6
click at [159, 88] on input "Verificado" at bounding box center [159, 88] width 0 height 0
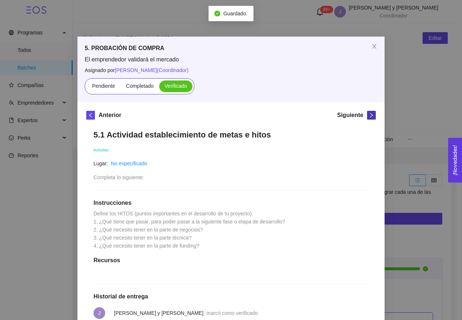
click at [370, 114] on icon "right" at bounding box center [371, 115] width 5 height 5
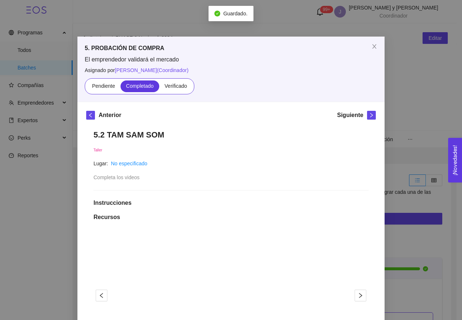
click at [183, 87] on span "Verificado" at bounding box center [176, 86] width 22 height 6
click at [159, 88] on input "Verificado" at bounding box center [159, 88] width 0 height 0
click at [369, 113] on icon "right" at bounding box center [371, 115] width 5 height 5
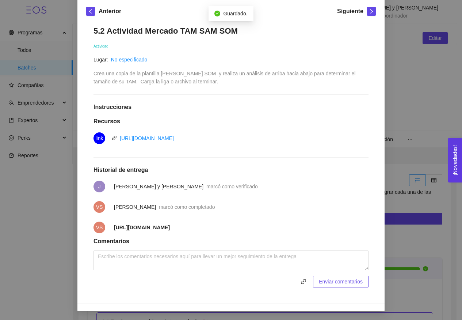
scroll to position [107, 0]
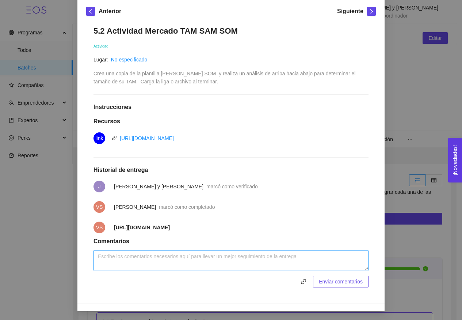
click at [152, 263] on textarea at bounding box center [231, 260] width 275 height 20
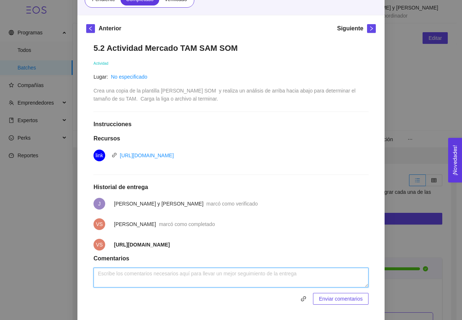
scroll to position [76, 0]
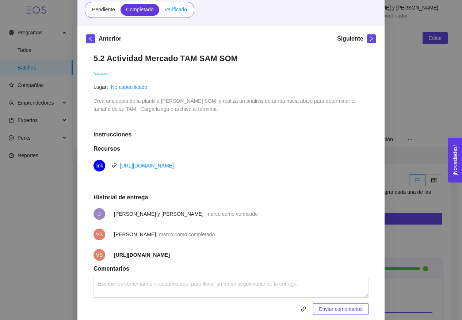
click at [174, 15] on label "Verificado" at bounding box center [175, 10] width 33 height 12
click at [159, 11] on input "Verificado" at bounding box center [159, 11] width 0 height 0
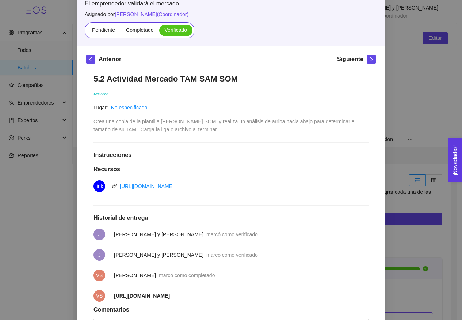
scroll to position [47, 0]
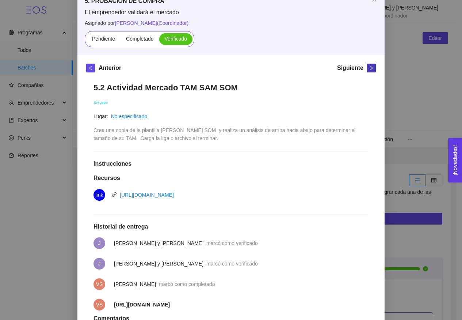
click at [372, 70] on span "right" at bounding box center [372, 67] width 8 height 5
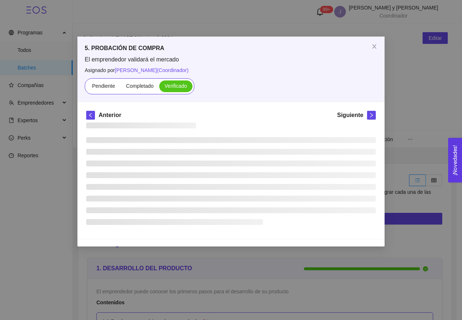
scroll to position [0, 0]
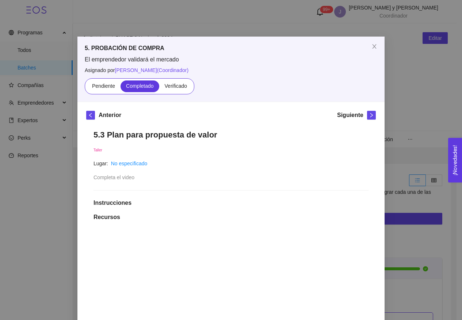
click at [363, 122] on div "Siguiente" at bounding box center [356, 117] width 39 height 12
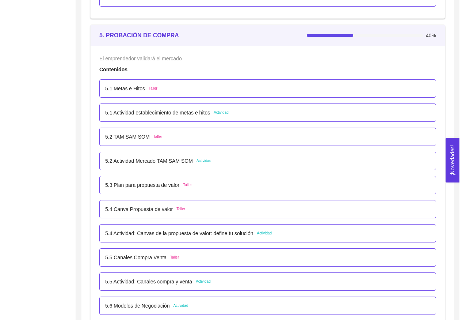
scroll to position [1522, 0]
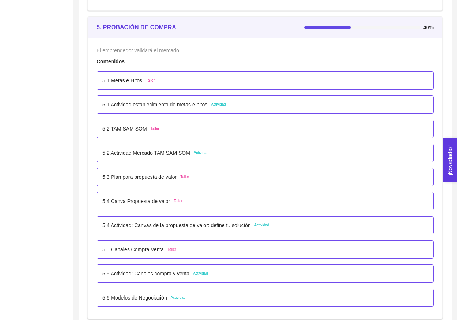
click at [193, 171] on div "5.3 Plan para propuesta de valor Taller" at bounding box center [265, 177] width 337 height 18
click at [188, 175] on span "Taller" at bounding box center [184, 177] width 9 height 6
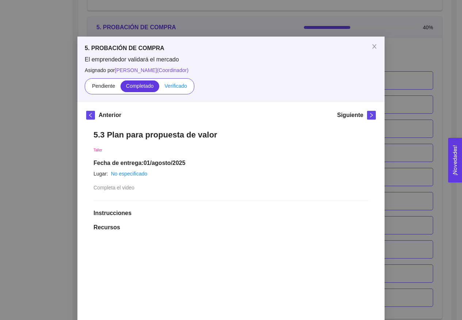
click at [174, 84] on span "Verificado" at bounding box center [176, 86] width 22 height 6
click at [159, 88] on input "Verificado" at bounding box center [159, 88] width 0 height 0
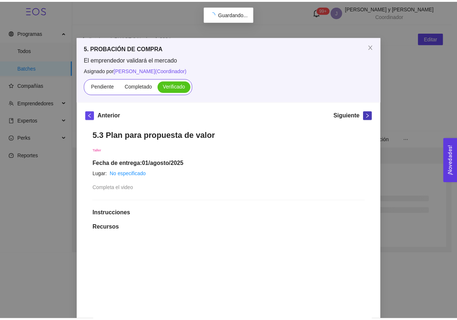
scroll to position [0, 0]
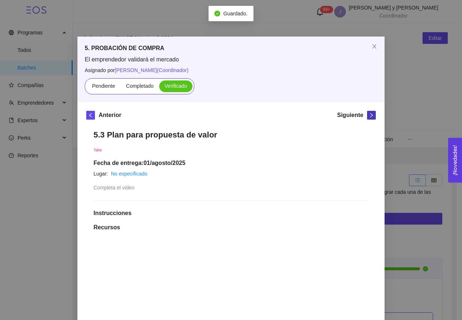
click at [369, 114] on icon "right" at bounding box center [371, 115] width 5 height 5
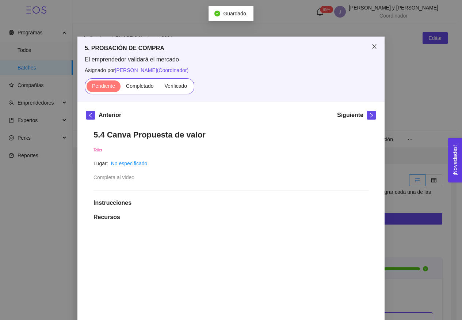
click at [374, 46] on icon "close" at bounding box center [375, 47] width 6 height 6
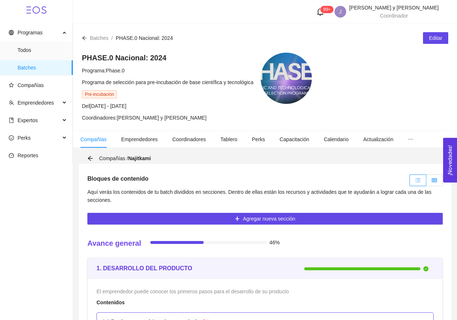
click at [435, 175] on label at bounding box center [434, 180] width 16 height 12
click at [426, 182] on input "radio" at bounding box center [426, 182] width 0 height 0
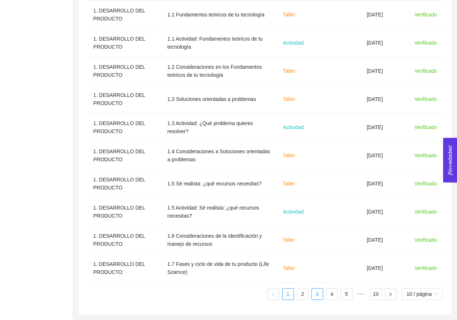
scroll to position [277, 0]
click at [320, 295] on link "3" at bounding box center [317, 293] width 11 height 11
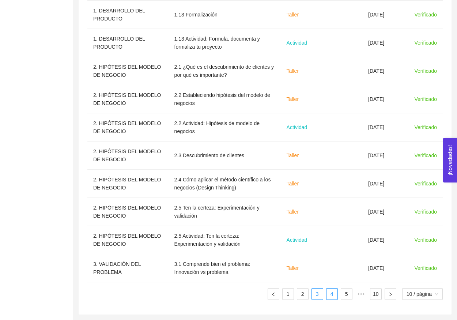
click at [328, 296] on link "4" at bounding box center [331, 293] width 11 height 11
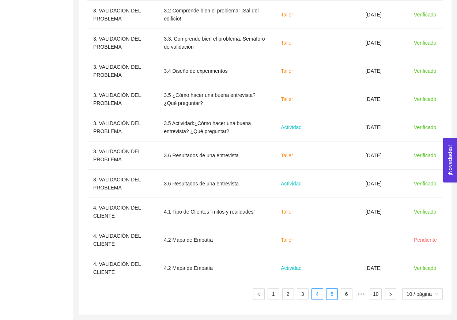
click at [328, 296] on link "5" at bounding box center [331, 293] width 11 height 11
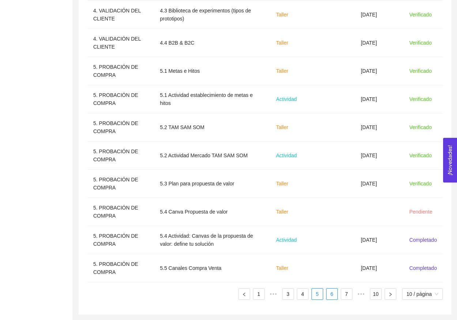
click at [331, 298] on link "6" at bounding box center [331, 293] width 11 height 11
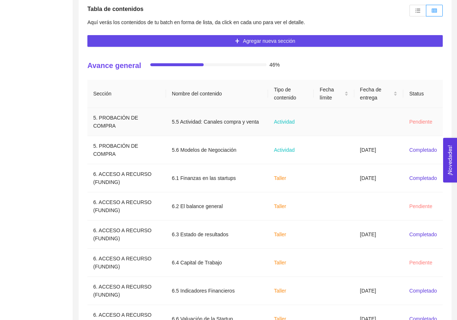
scroll to position [162, 0]
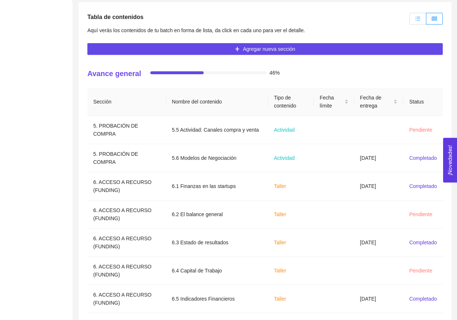
click at [415, 22] on label at bounding box center [417, 19] width 17 height 12
click at [410, 20] on input "radio" at bounding box center [410, 20] width 0 height 0
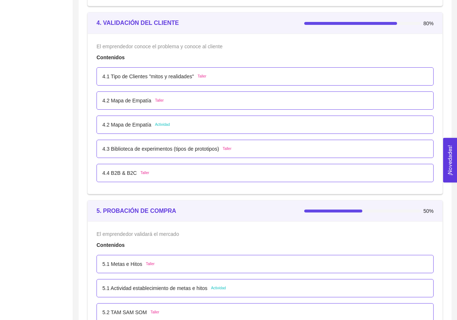
scroll to position [1604, 0]
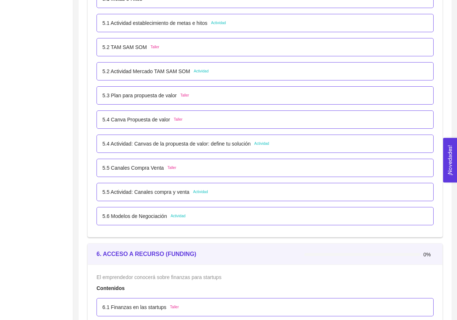
click at [157, 120] on p "5.4 Canva Propuesta de valor" at bounding box center [136, 120] width 68 height 8
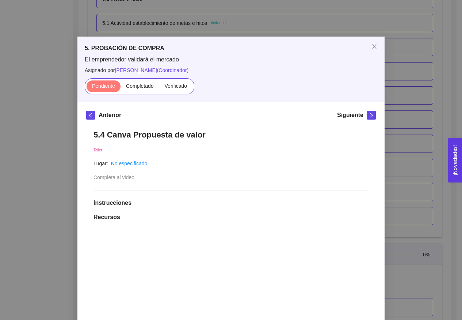
click at [189, 24] on div "5. PROBACIÓN DE COMPRA El emprendedor validará el mercado Asignado por Ana Sofi…" at bounding box center [231, 160] width 462 height 320
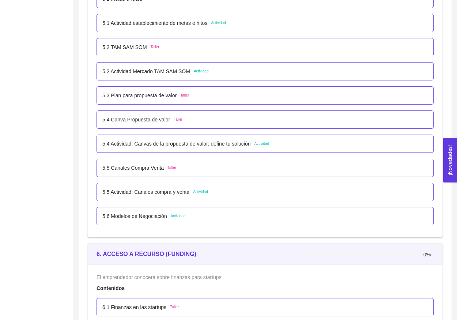
click at [155, 144] on p "5.4 Actividad: Canvas de la propuesta de valor: define tu solución" at bounding box center [176, 144] width 148 height 8
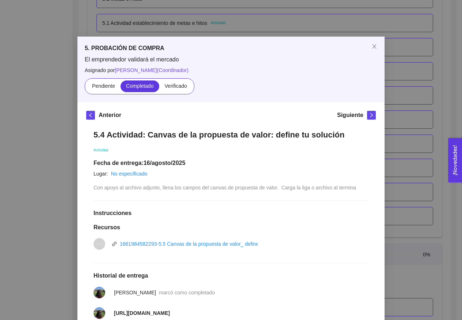
click at [117, 30] on div "5. PROBACIÓN DE COMPRA El emprendedor validará el mercado Asignado por Ana Sofi…" at bounding box center [231, 160] width 462 height 320
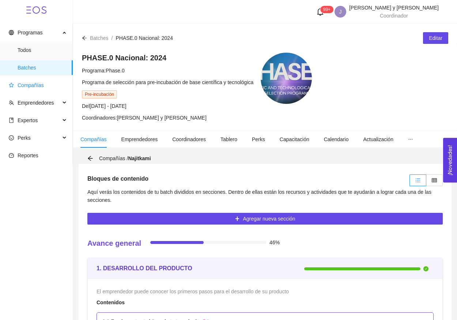
scroll to position [0, 0]
click at [29, 89] on span "Compañías" at bounding box center [38, 85] width 58 height 15
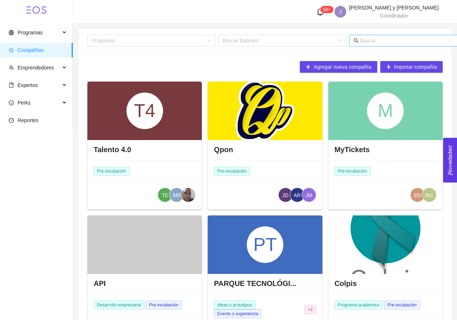
click at [381, 41] on input "text" at bounding box center [432, 41] width 144 height 8
type input "riego"
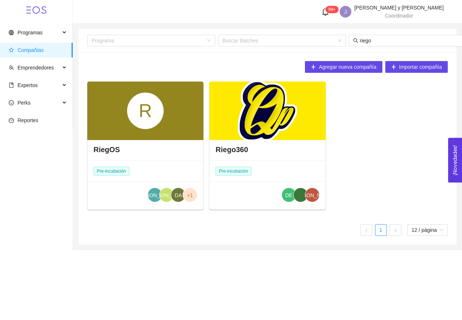
click at [261, 134] on div at bounding box center [267, 111] width 116 height 58
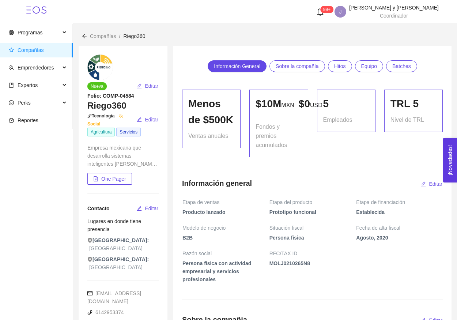
click at [39, 48] on span "Compañías" at bounding box center [31, 50] width 26 height 6
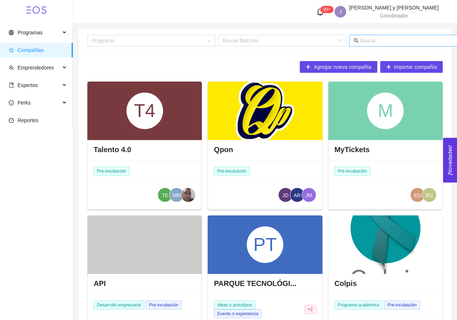
click at [367, 39] on input "text" at bounding box center [432, 41] width 144 height 8
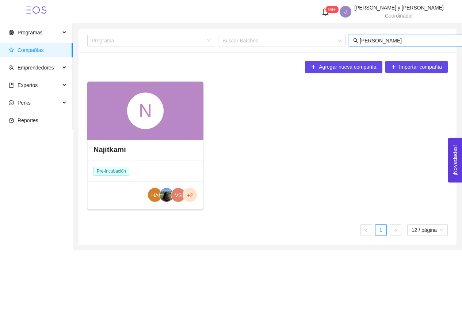
type input "[PERSON_NAME]"
click at [154, 133] on div "N" at bounding box center [145, 111] width 116 height 58
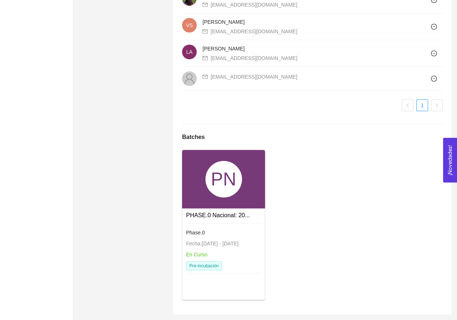
scroll to position [557, 0]
click at [215, 171] on div "PN" at bounding box center [223, 179] width 37 height 37
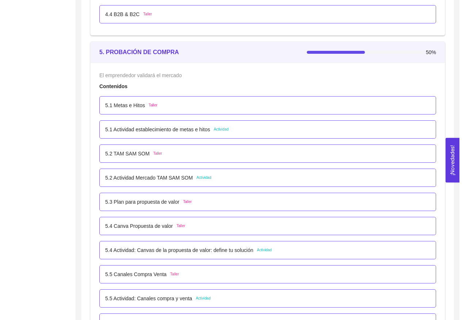
scroll to position [1595, 0]
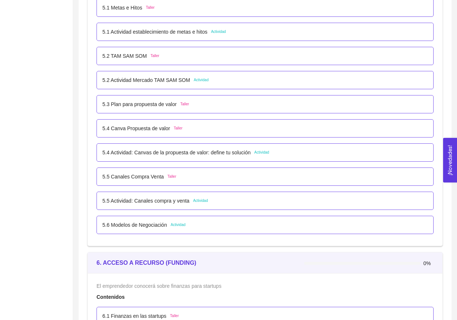
click at [182, 150] on p "5.4 Actividad: Canvas de la propuesta de valor: define tu solución" at bounding box center [176, 152] width 148 height 8
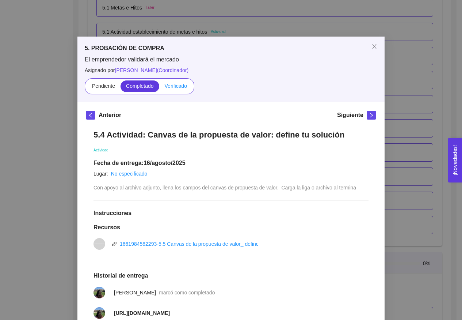
click at [172, 87] on span "Verificado" at bounding box center [176, 86] width 22 height 6
click at [159, 88] on input "Verificado" at bounding box center [159, 88] width 0 height 0
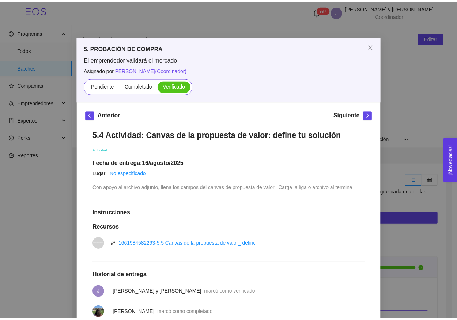
scroll to position [0, 0]
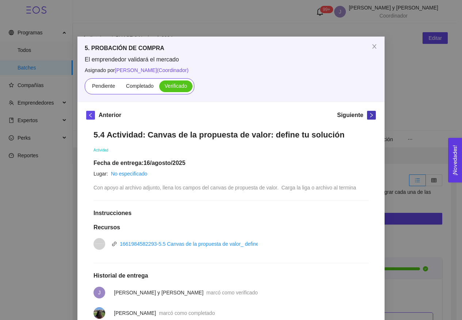
click at [370, 119] on button "button" at bounding box center [371, 115] width 9 height 9
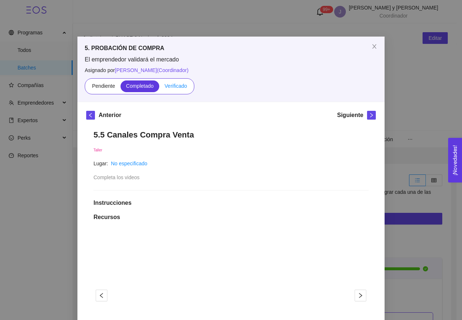
click at [180, 86] on span "Verificado" at bounding box center [176, 86] width 22 height 6
click at [159, 88] on input "Verificado" at bounding box center [159, 88] width 0 height 0
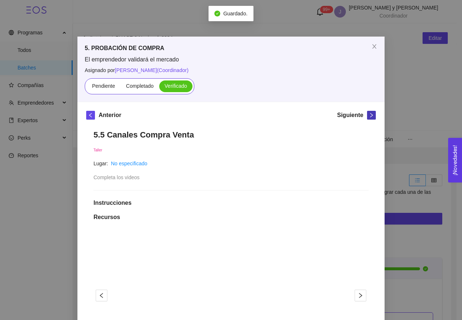
click at [369, 116] on icon "right" at bounding box center [371, 115] width 5 height 5
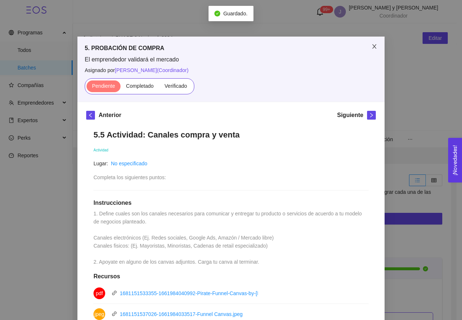
click at [374, 43] on span "Close" at bounding box center [375, 47] width 20 height 20
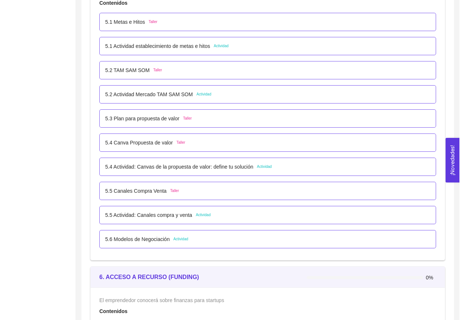
scroll to position [1663, 0]
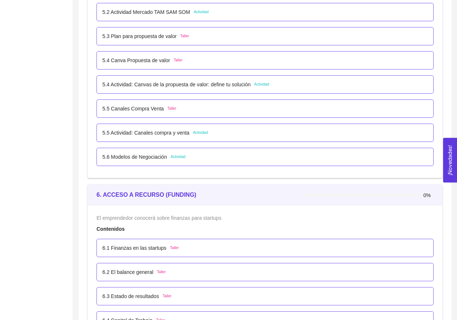
click at [177, 151] on div "5.6 Modelos de Negociación Actividad" at bounding box center [265, 157] width 337 height 18
click at [177, 154] on span "Actividad" at bounding box center [178, 157] width 15 height 6
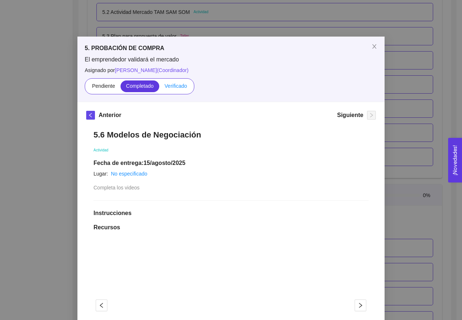
click at [180, 90] on label "Verificado" at bounding box center [175, 86] width 33 height 12
click at [159, 88] on input "Verificado" at bounding box center [159, 88] width 0 height 0
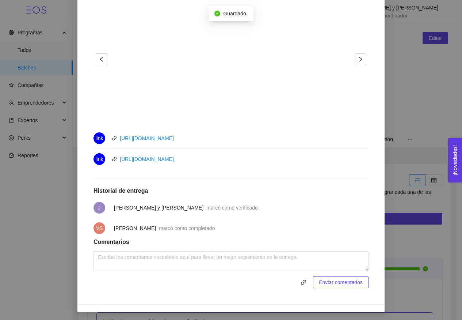
scroll to position [245, 0]
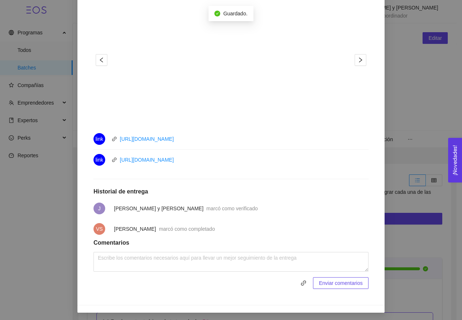
click at [413, 143] on div "5. PROBACIÓN DE COMPRA El emprendedor validará el mercado Asignado por Ana Sofi…" at bounding box center [231, 160] width 462 height 320
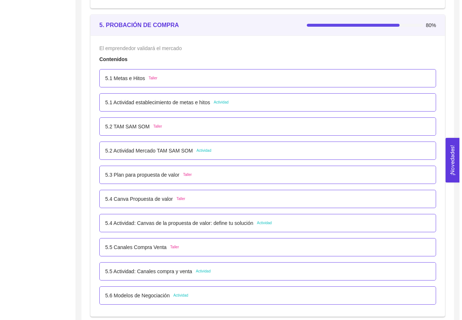
scroll to position [1870, 0]
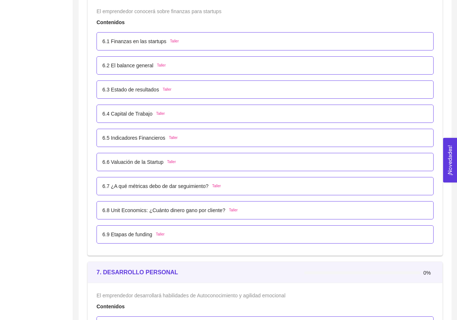
click at [167, 36] on div "6.1 Finanzas en las startups Taller" at bounding box center [265, 41] width 337 height 18
click at [166, 39] on p "6.1 Finanzas en las startups" at bounding box center [134, 41] width 64 height 8
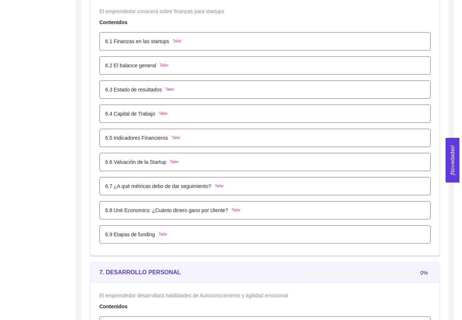
scroll to position [0, 0]
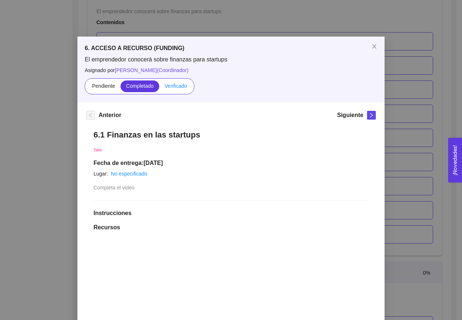
click at [177, 87] on span "Verificado" at bounding box center [176, 86] width 22 height 6
click at [159, 88] on input "Verificado" at bounding box center [159, 88] width 0 height 0
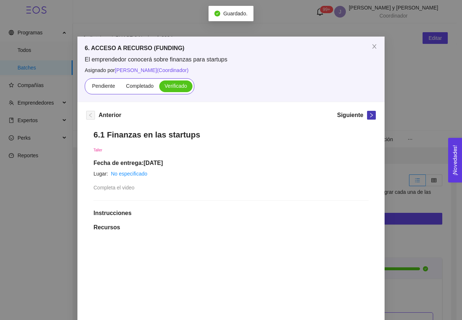
click at [370, 117] on icon "right" at bounding box center [371, 115] width 5 height 5
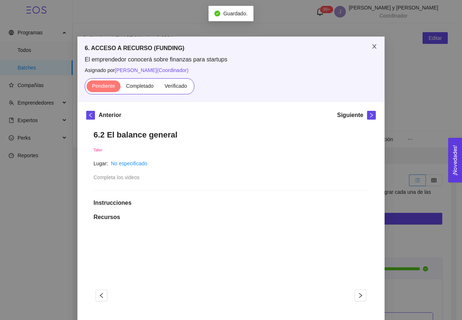
click at [380, 45] on span "Close" at bounding box center [375, 47] width 20 height 20
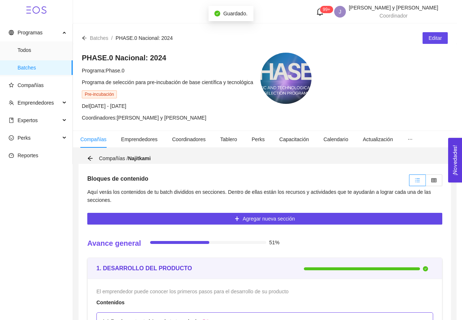
click at [371, 45] on div "PHASE.0 Nacional: 2024 Programa: Phase.0 Programa de selección para pre-incubac…" at bounding box center [265, 87] width 384 height 87
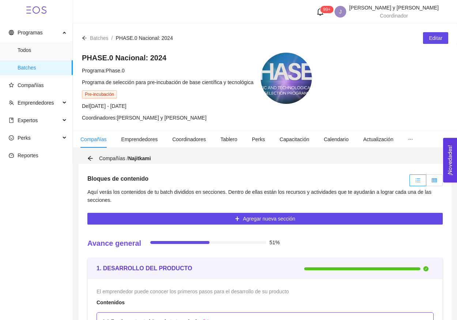
click at [434, 181] on icon "table" at bounding box center [434, 180] width 5 height 5
click at [426, 182] on input "radio" at bounding box center [426, 182] width 0 height 0
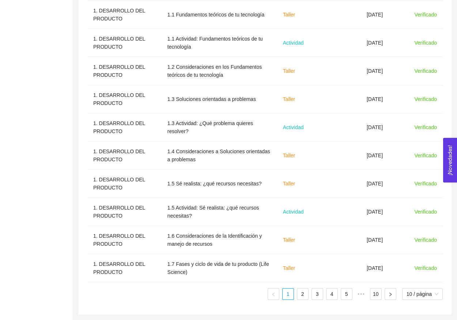
scroll to position [277, 0]
click at [333, 300] on div "Sección Nombre del contenido Tipo de contenido Fecha límite Fecha de entrega St…" at bounding box center [264, 139] width 355 height 333
click at [331, 295] on link "4" at bounding box center [331, 293] width 11 height 11
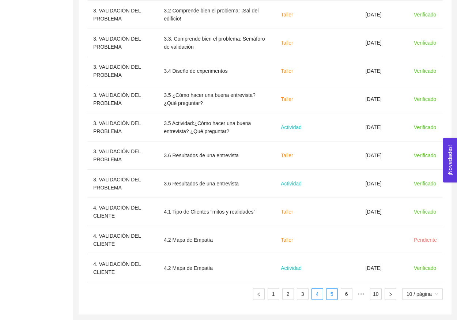
click at [333, 295] on link "5" at bounding box center [331, 293] width 11 height 11
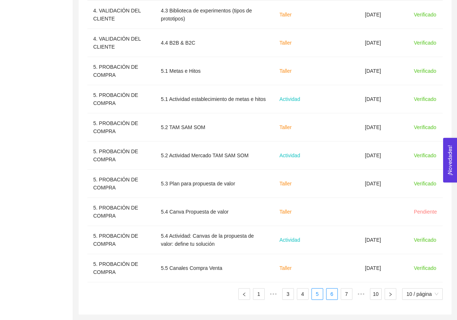
click at [328, 295] on link "6" at bounding box center [331, 293] width 11 height 11
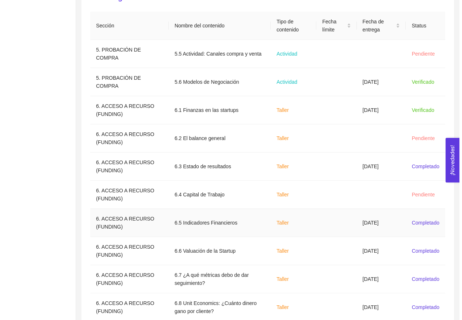
scroll to position [231, 0]
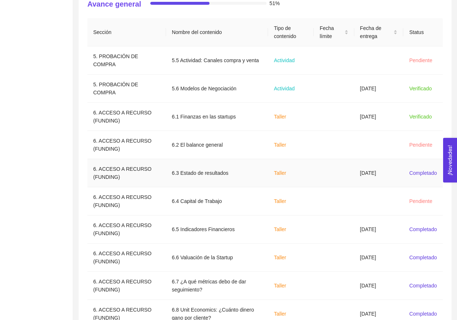
click at [352, 172] on td at bounding box center [334, 173] width 40 height 28
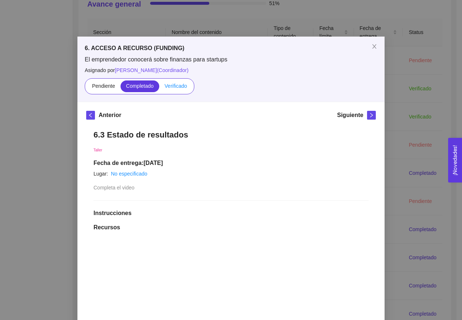
click at [173, 87] on span "Verificado" at bounding box center [176, 86] width 22 height 6
click at [159, 88] on input "Verificado" at bounding box center [159, 88] width 0 height 0
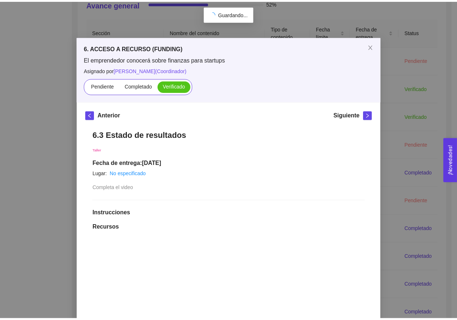
scroll to position [0, 0]
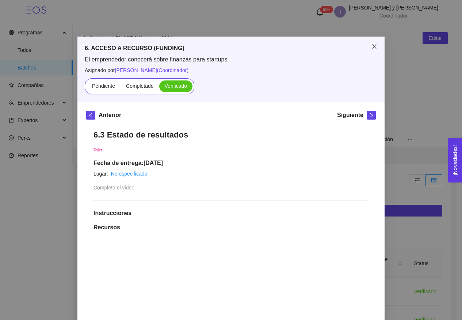
click at [372, 46] on icon "close" at bounding box center [375, 47] width 6 height 6
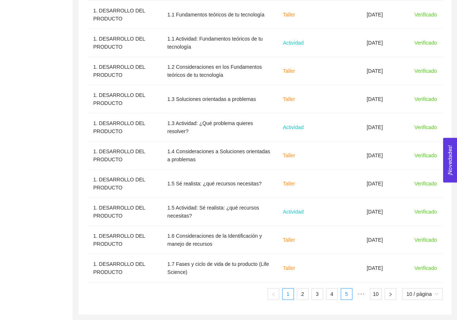
scroll to position [277, 0]
click at [342, 294] on link "5" at bounding box center [346, 293] width 11 height 11
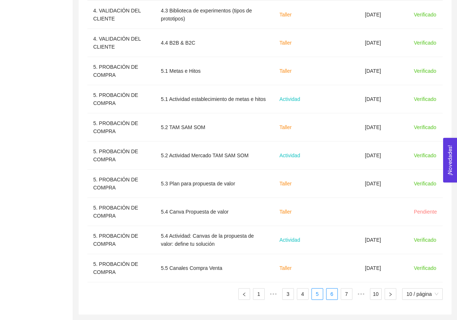
click at [332, 296] on link "6" at bounding box center [331, 293] width 11 height 11
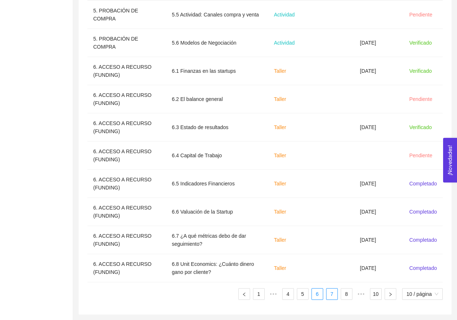
click at [334, 295] on link "7" at bounding box center [331, 293] width 11 height 11
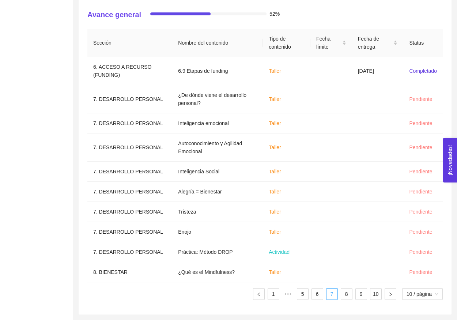
scroll to position [220, 0]
click at [316, 296] on link "6" at bounding box center [317, 293] width 11 height 11
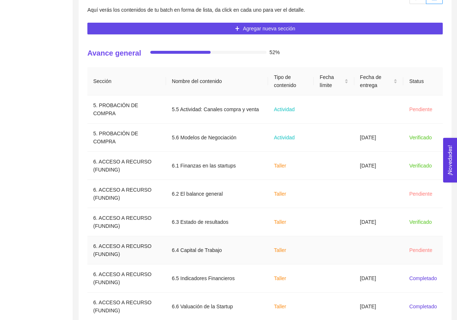
scroll to position [140, 0]
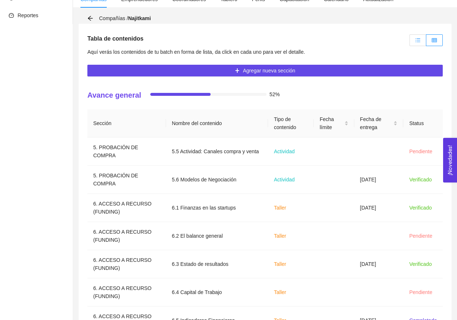
click at [416, 44] on label at bounding box center [417, 40] width 17 height 12
click at [410, 42] on input "radio" at bounding box center [410, 42] width 0 height 0
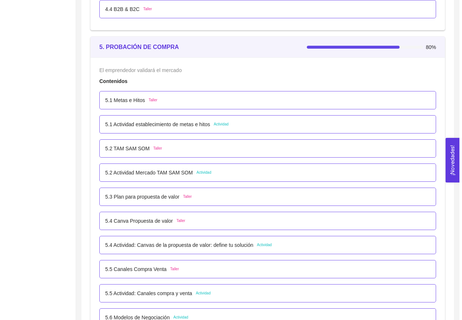
scroll to position [1787, 0]
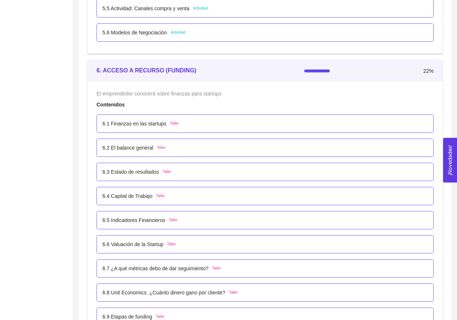
click at [171, 224] on div "6.5 Indicadores Financieros Taller" at bounding box center [265, 220] width 337 height 18
click at [169, 220] on div "6.5 Indicadores Financieros Taller" at bounding box center [139, 220] width 75 height 8
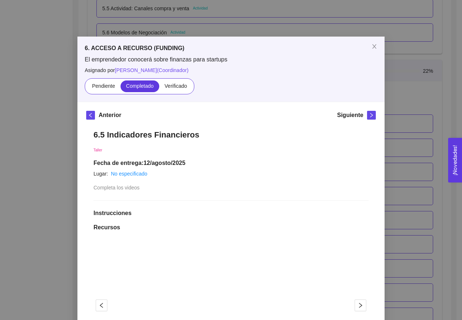
click at [175, 80] on div "Pendiente Completado Verificado" at bounding box center [140, 86] width 110 height 16
click at [173, 86] on span "Verificado" at bounding box center [176, 86] width 22 height 6
click at [159, 88] on input "Verificado" at bounding box center [159, 88] width 0 height 0
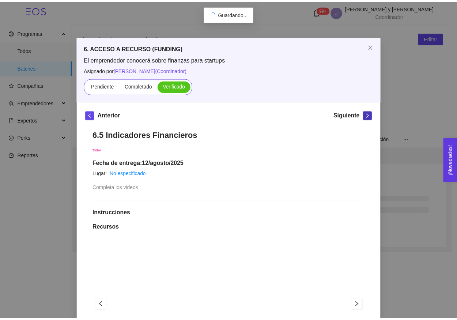
scroll to position [0, 0]
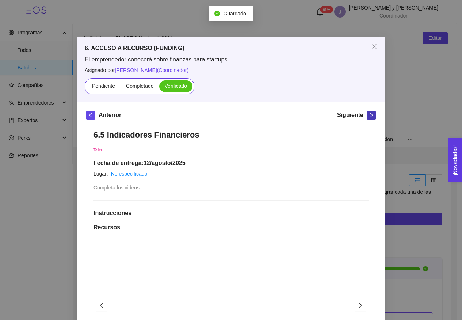
click at [370, 114] on icon "right" at bounding box center [371, 115] width 5 height 5
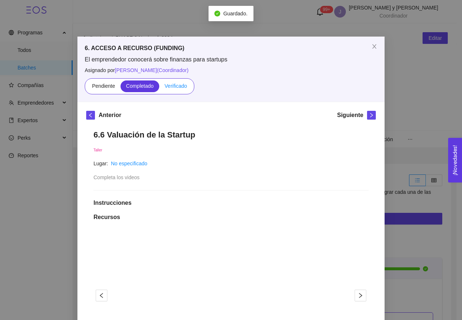
click at [178, 88] on span "Verificado" at bounding box center [176, 86] width 22 height 6
click at [159, 88] on input "Verificado" at bounding box center [159, 88] width 0 height 0
click at [369, 117] on icon "right" at bounding box center [371, 115] width 5 height 5
click at [182, 84] on span "Verificado" at bounding box center [176, 86] width 22 height 6
click at [159, 88] on input "Verificado" at bounding box center [159, 88] width 0 height 0
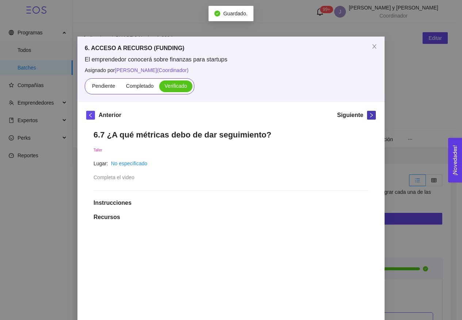
click at [371, 117] on icon "right" at bounding box center [371, 115] width 5 height 5
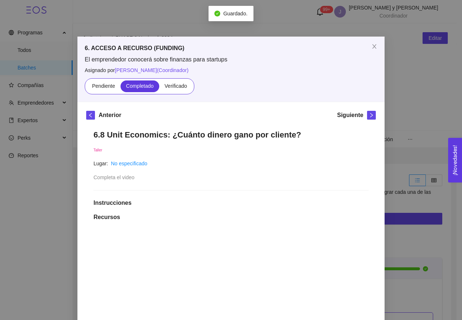
click at [177, 96] on div "6. ACCESO A RECURSO (FUNDING) El emprendedor conocerá sobre finanzas para start…" at bounding box center [231, 69] width 307 height 65
click at [177, 91] on label "Verificado" at bounding box center [175, 86] width 33 height 12
click at [159, 88] on input "Verificado" at bounding box center [159, 88] width 0 height 0
click at [369, 118] on button "button" at bounding box center [371, 115] width 9 height 9
click at [167, 87] on span "Verificado" at bounding box center [176, 86] width 22 height 6
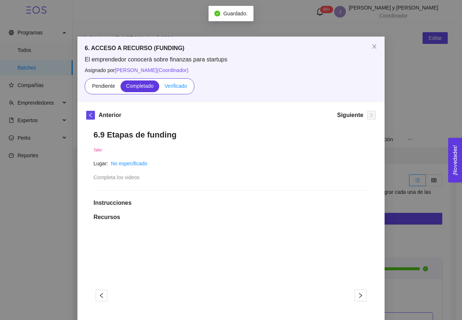
click at [159, 88] on input "Verificado" at bounding box center [159, 88] width 0 height 0
click at [373, 45] on icon "close" at bounding box center [375, 47] width 6 height 6
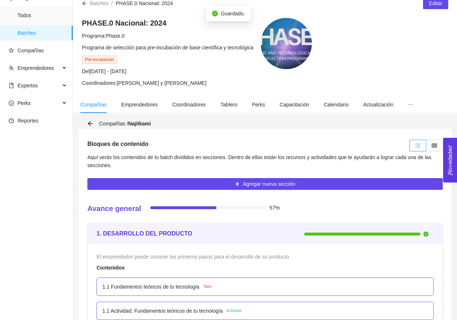
scroll to position [42, 0]
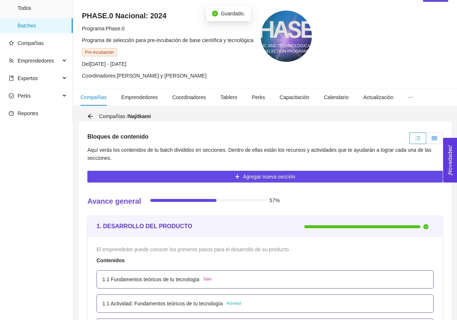
click at [434, 141] on label at bounding box center [434, 138] width 16 height 12
click at [426, 140] on input "radio" at bounding box center [426, 140] width 0 height 0
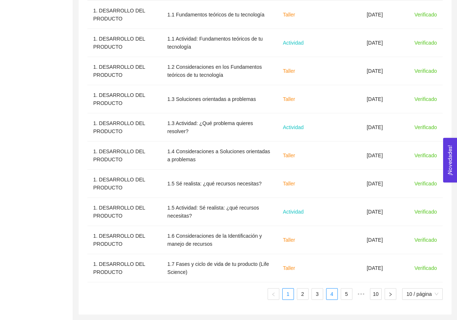
scroll to position [277, 0]
click at [327, 295] on link "4" at bounding box center [331, 293] width 11 height 11
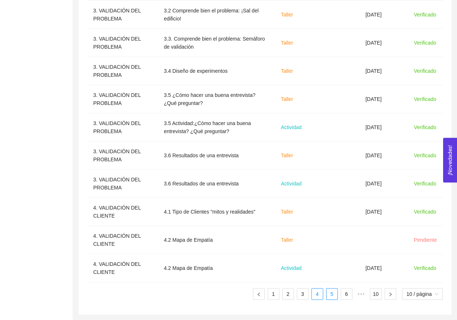
click at [336, 298] on link "5" at bounding box center [331, 293] width 11 height 11
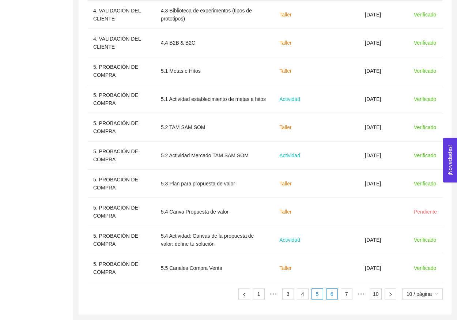
click at [332, 297] on link "6" at bounding box center [331, 293] width 11 height 11
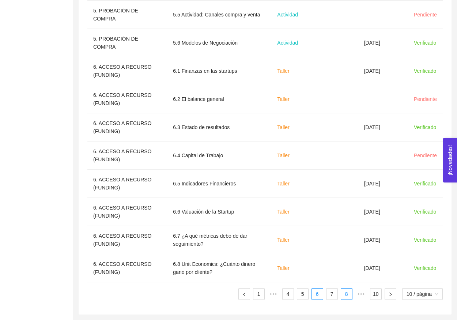
click at [341, 296] on link "8" at bounding box center [346, 293] width 11 height 11
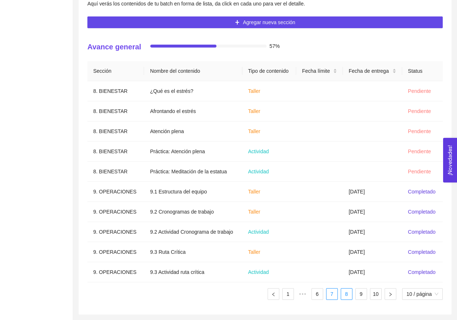
click at [329, 296] on link "7" at bounding box center [331, 293] width 11 height 11
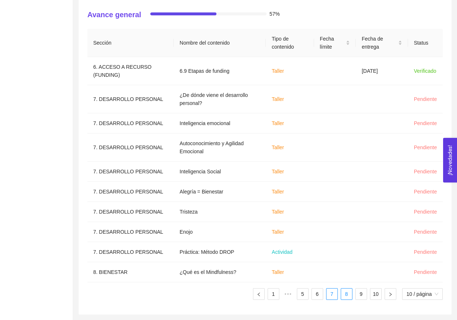
click at [343, 297] on link "8" at bounding box center [346, 293] width 11 height 11
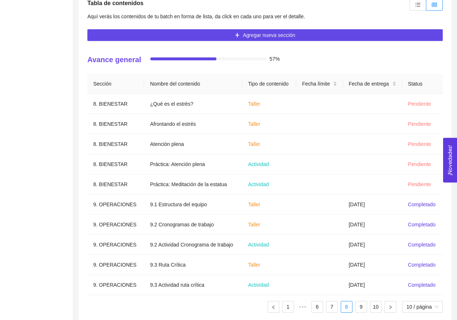
scroll to position [168, 0]
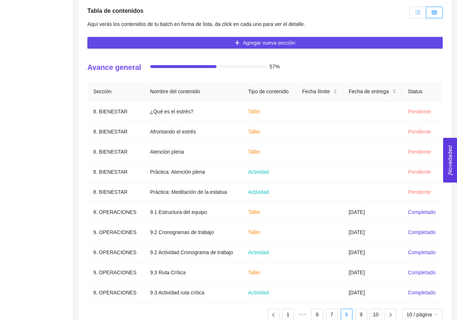
click at [423, 11] on label at bounding box center [417, 13] width 17 height 12
click at [410, 14] on input "radio" at bounding box center [410, 14] width 0 height 0
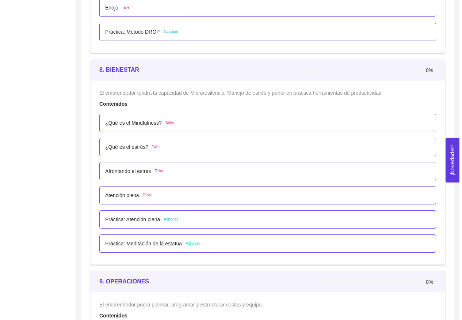
scroll to position [2484, 0]
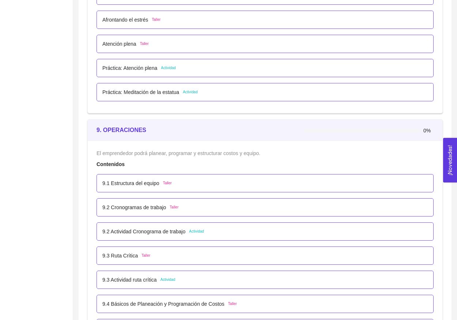
click at [173, 187] on div "9.1 Estructura del equipo Taller" at bounding box center [265, 183] width 337 height 18
click at [169, 182] on span "Taller" at bounding box center [167, 183] width 9 height 6
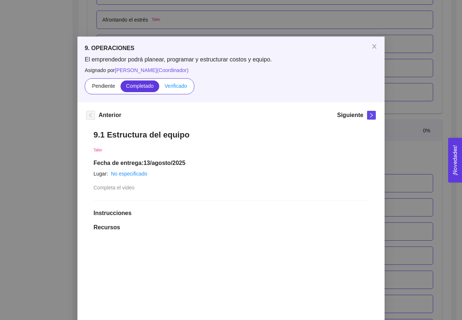
click at [179, 90] on label "Verificado" at bounding box center [175, 86] width 33 height 12
click at [159, 88] on input "Verificado" at bounding box center [159, 88] width 0 height 0
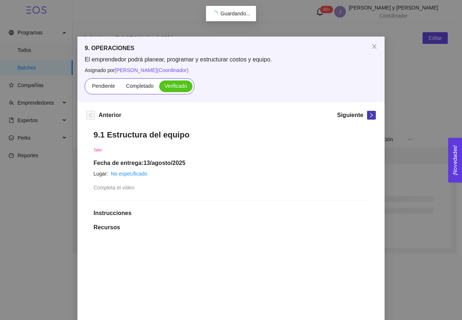
scroll to position [0, 0]
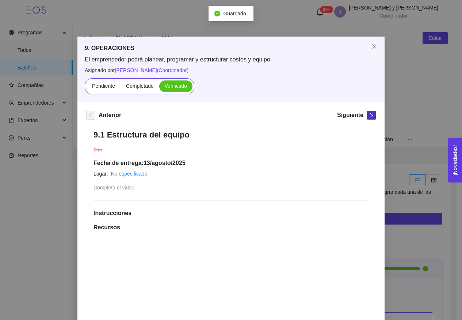
click at [367, 112] on button "button" at bounding box center [371, 115] width 9 height 9
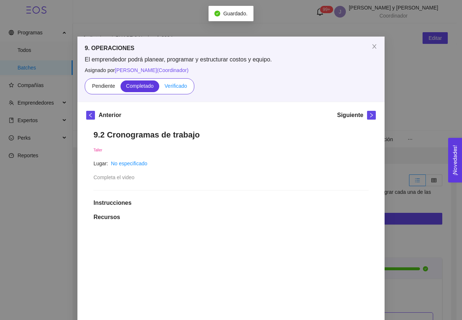
click at [184, 87] on span "Verificado" at bounding box center [176, 86] width 22 height 6
click at [159, 88] on input "Verificado" at bounding box center [159, 88] width 0 height 0
click at [371, 114] on icon "right" at bounding box center [372, 115] width 3 height 4
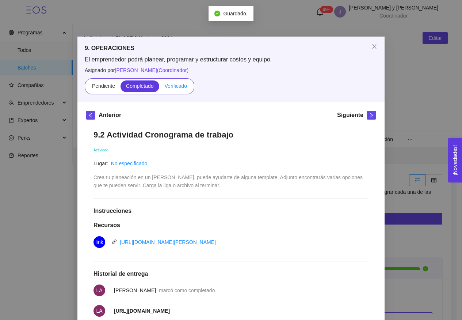
click at [177, 87] on span "Verificado" at bounding box center [176, 86] width 22 height 6
click at [159, 88] on input "Verificado" at bounding box center [159, 88] width 0 height 0
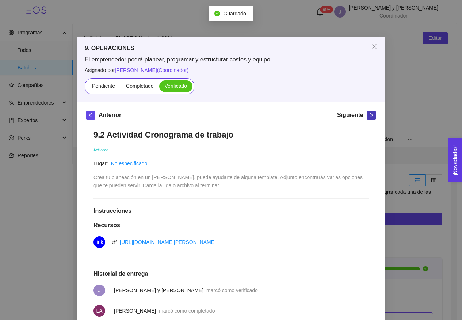
click at [369, 117] on icon "right" at bounding box center [371, 115] width 5 height 5
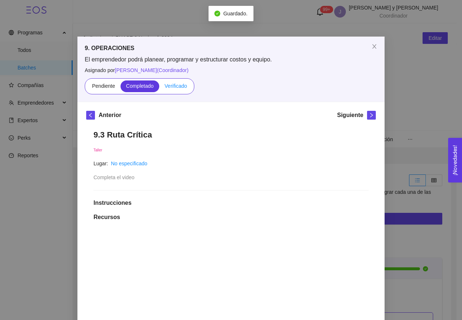
click at [170, 85] on span "Verificado" at bounding box center [176, 86] width 22 height 6
click at [159, 88] on input "Verificado" at bounding box center [159, 88] width 0 height 0
click at [368, 114] on span "right" at bounding box center [372, 115] width 8 height 5
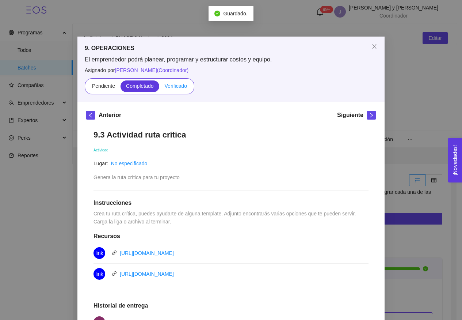
click at [180, 85] on span "Verificado" at bounding box center [176, 86] width 22 height 6
click at [159, 88] on input "Verificado" at bounding box center [159, 88] width 0 height 0
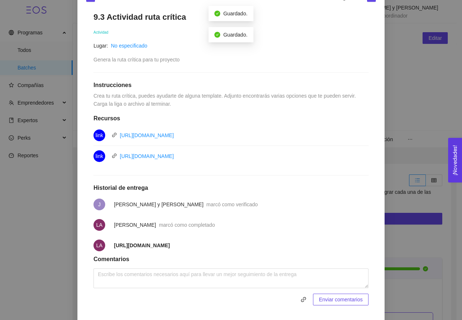
scroll to position [79, 0]
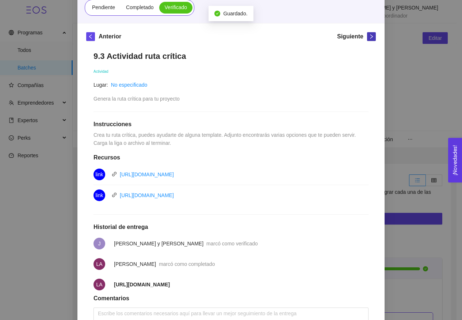
click at [372, 34] on span "right" at bounding box center [372, 36] width 8 height 5
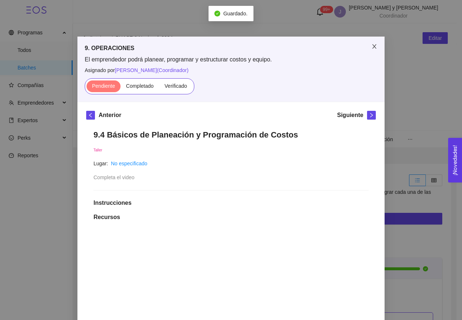
click at [372, 48] on icon "close" at bounding box center [375, 47] width 6 height 6
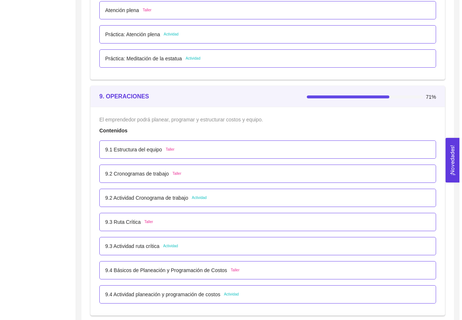
scroll to position [2556, 0]
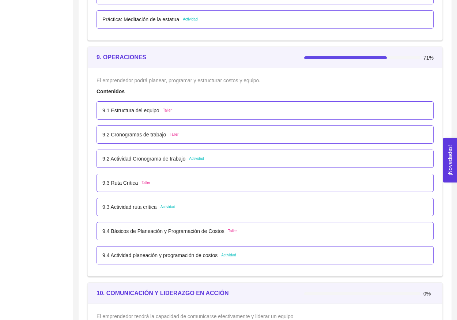
click at [213, 232] on p "9.4 Básicos de Planeación y Programación de Costos" at bounding box center [163, 231] width 122 height 8
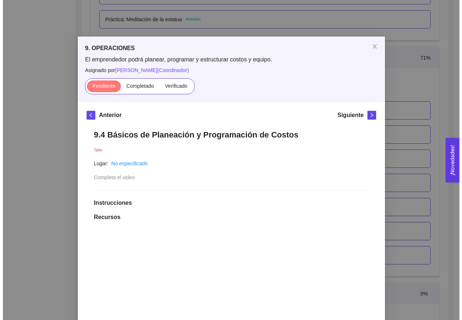
scroll to position [0, 0]
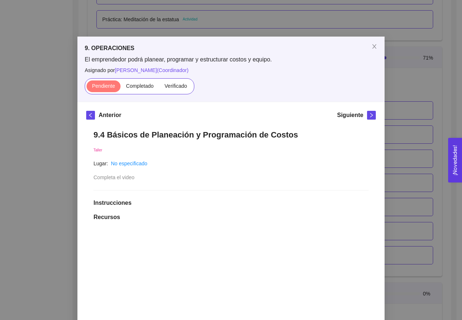
click at [415, 158] on div "9. OPERACIONES El emprendedor podrá planear, programar y estructurar costos y e…" at bounding box center [231, 160] width 462 height 320
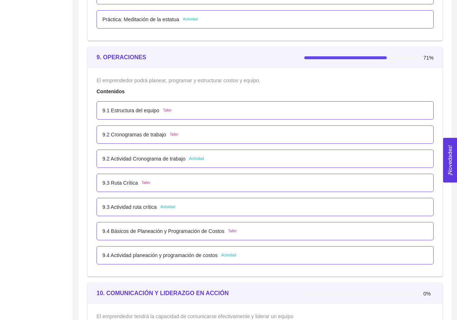
click at [335, 252] on div "9.4 Actividad planeación y programación de costos Actividad" at bounding box center [264, 255] width 325 height 8
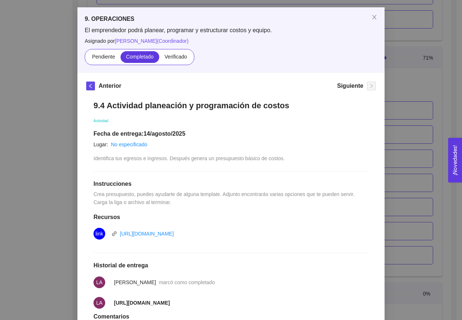
scroll to position [13, 0]
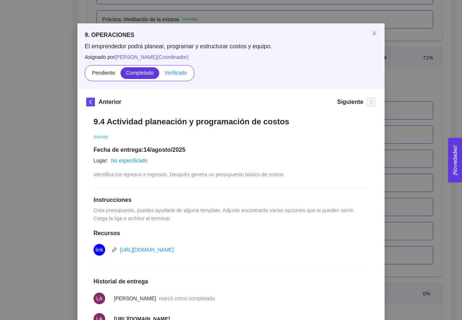
click at [176, 75] on span "Verificado" at bounding box center [176, 73] width 22 height 6
click at [159, 75] on input "Verificado" at bounding box center [159, 75] width 0 height 0
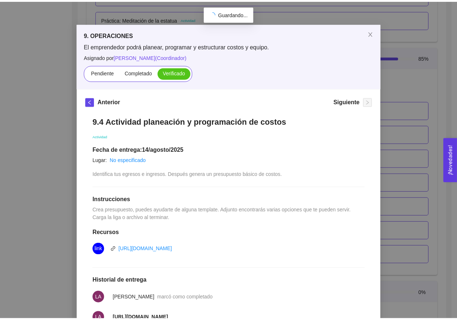
scroll to position [0, 0]
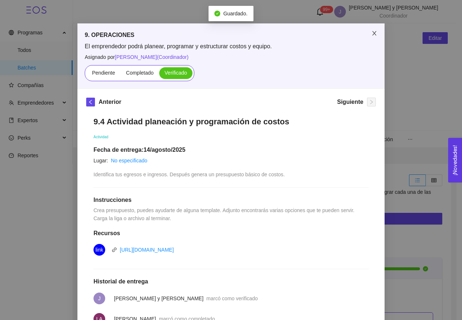
click at [371, 38] on span "Close" at bounding box center [375, 33] width 20 height 20
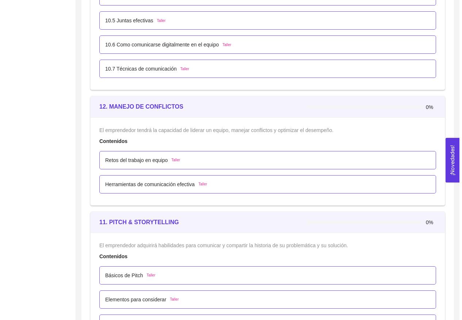
scroll to position [3121, 0]
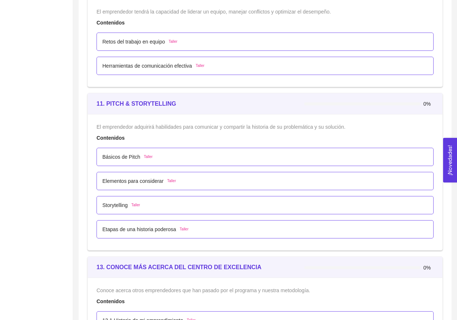
click at [135, 155] on p "Básicos de Pitch" at bounding box center [121, 157] width 38 height 8
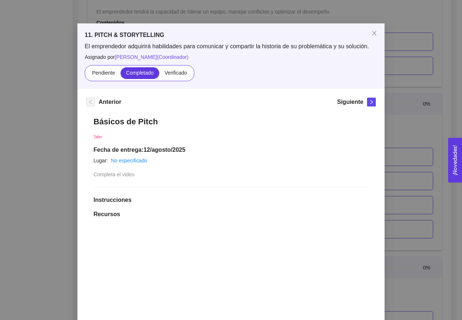
scroll to position [0, 0]
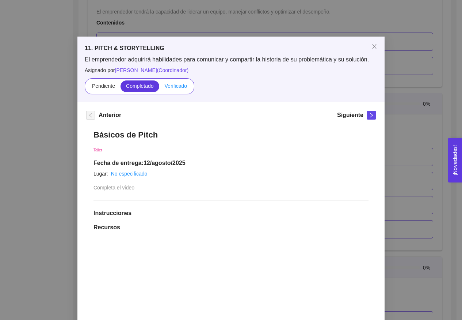
click at [177, 83] on span "Verificado" at bounding box center [176, 86] width 22 height 6
click at [159, 88] on input "Verificado" at bounding box center [159, 88] width 0 height 0
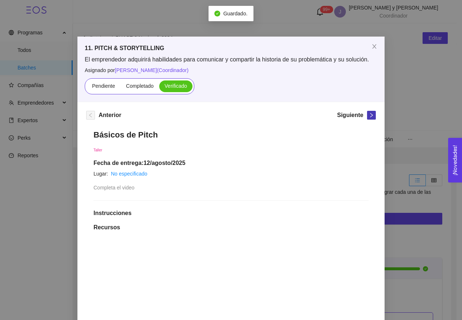
click at [369, 115] on icon "right" at bounding box center [371, 115] width 5 height 5
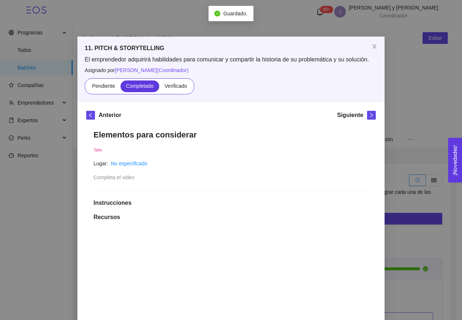
click at [179, 92] on div "Pendiente Completado Verificado" at bounding box center [140, 86] width 110 height 16
click at [179, 87] on span "Verificado" at bounding box center [176, 86] width 22 height 6
click at [159, 88] on input "Verificado" at bounding box center [159, 88] width 0 height 0
click at [369, 113] on icon "right" at bounding box center [371, 115] width 5 height 5
click at [177, 90] on label "Verificado" at bounding box center [175, 86] width 33 height 12
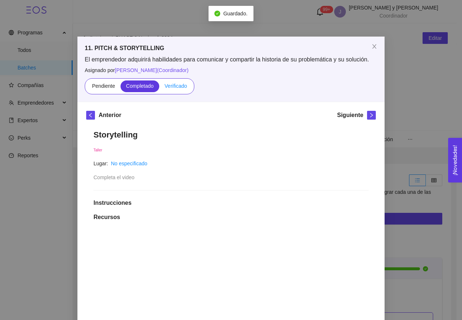
click at [159, 88] on input "Verificado" at bounding box center [159, 88] width 0 height 0
click at [370, 117] on icon "right" at bounding box center [371, 115] width 5 height 5
click at [170, 85] on span "Verificado" at bounding box center [176, 86] width 22 height 6
click at [159, 88] on input "Verificado" at bounding box center [159, 88] width 0 height 0
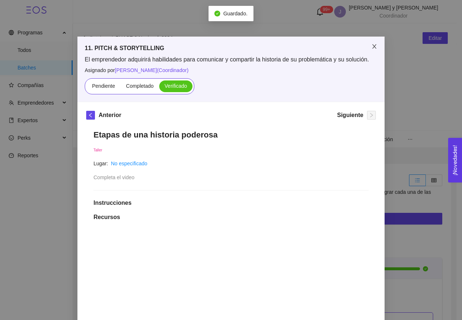
click at [374, 42] on span "Close" at bounding box center [375, 47] width 20 height 20
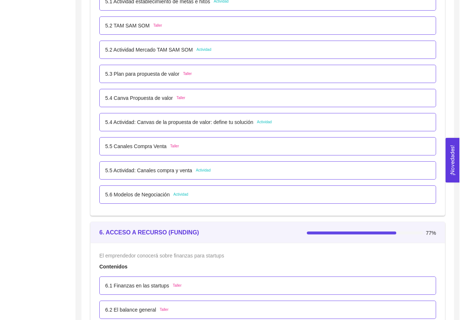
scroll to position [1652, 0]
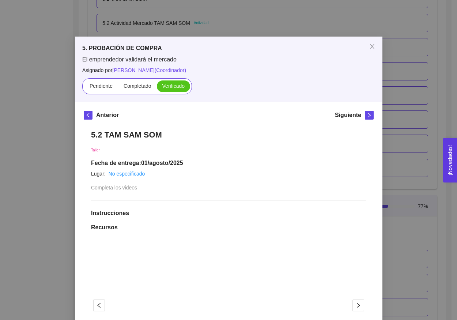
click at [392, 93] on div "5. PROBACIÓN DE COMPRA El emprendedor validará el mercado Asignado por Ana Sofi…" at bounding box center [228, 160] width 457 height 320
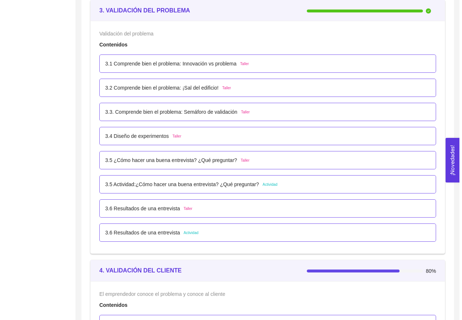
scroll to position [1100, 0]
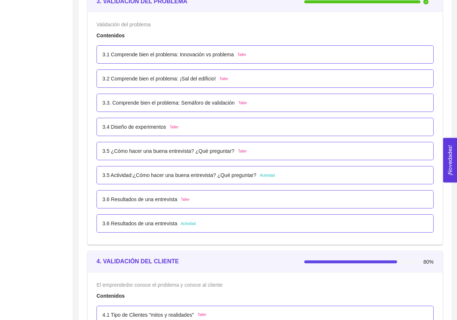
click at [199, 177] on p "3.5 Actividad:¿Cómo hacer una buena entrevista? ¿Qué preguntar?" at bounding box center [179, 175] width 154 height 8
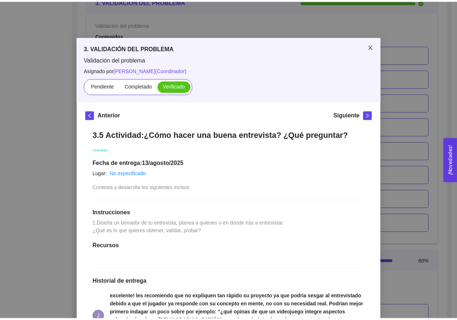
scroll to position [0, 0]
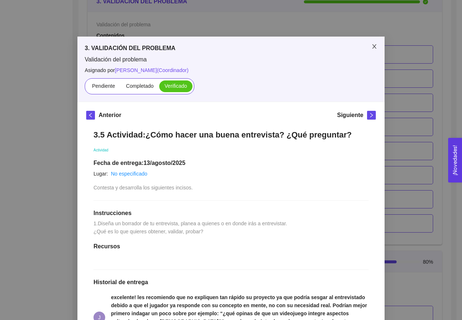
click at [373, 48] on icon "close" at bounding box center [375, 46] width 4 height 4
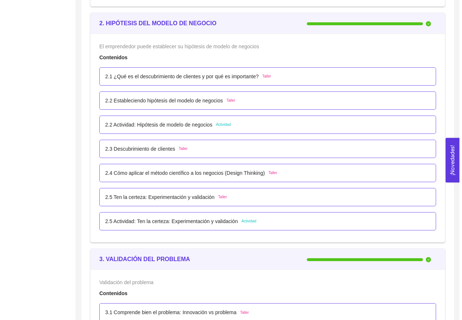
scroll to position [829, 0]
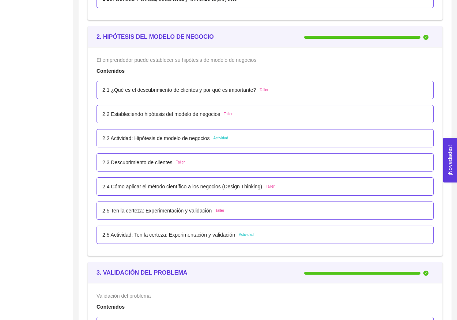
click at [191, 132] on div "2.2 Actividad: Hipótesis de modelo de negocios Actividad" at bounding box center [265, 138] width 337 height 18
click at [193, 140] on p "2.2 Actividad: Hipótesis de modelo de negocios" at bounding box center [155, 138] width 107 height 8
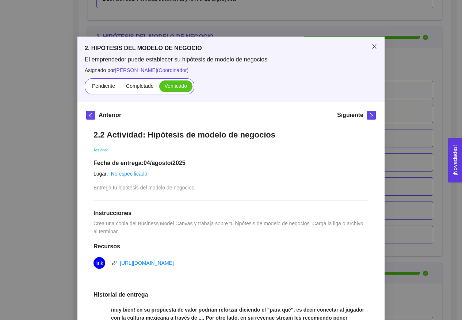
scroll to position [0, 0]
click at [372, 45] on icon "close" at bounding box center [375, 47] width 6 height 6
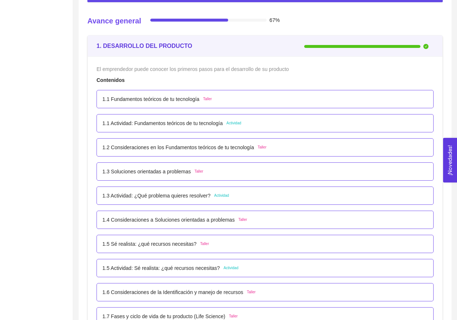
scroll to position [170, 0]
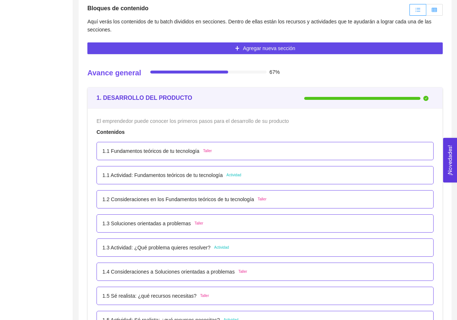
click at [435, 6] on label at bounding box center [434, 10] width 16 height 12
click at [426, 12] on input "radio" at bounding box center [426, 12] width 0 height 0
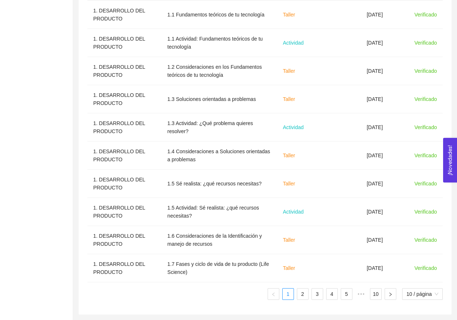
scroll to position [277, 0]
click at [302, 296] on link "2" at bounding box center [302, 293] width 11 height 11
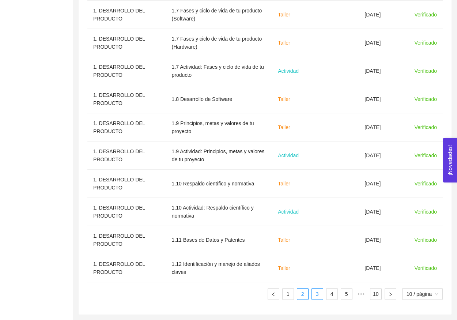
click at [314, 296] on link "3" at bounding box center [317, 293] width 11 height 11
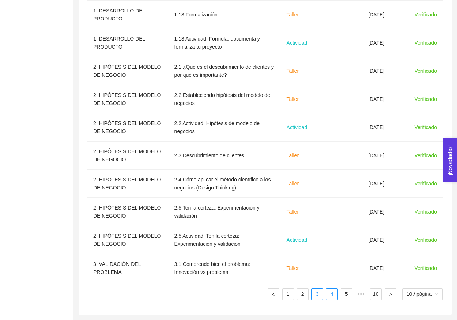
click at [330, 295] on link "4" at bounding box center [331, 293] width 11 height 11
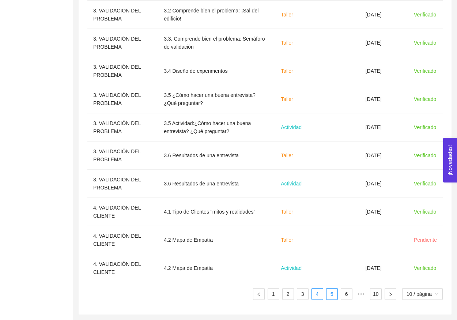
click at [331, 295] on link "5" at bounding box center [331, 293] width 11 height 11
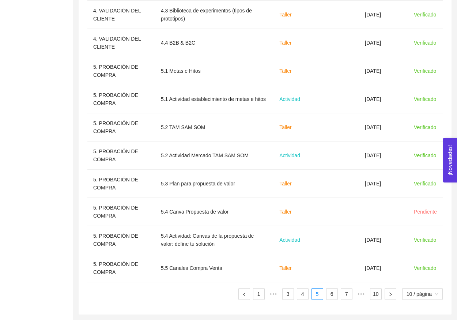
click at [337, 297] on ul "1 ••• 3 4 5 6 7 ••• 10 10 / página" at bounding box center [264, 294] width 355 height 12
click at [333, 297] on link "6" at bounding box center [331, 293] width 11 height 11
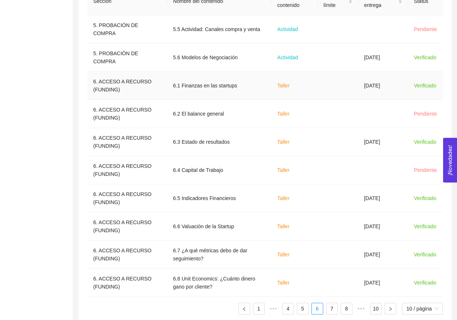
scroll to position [253, 0]
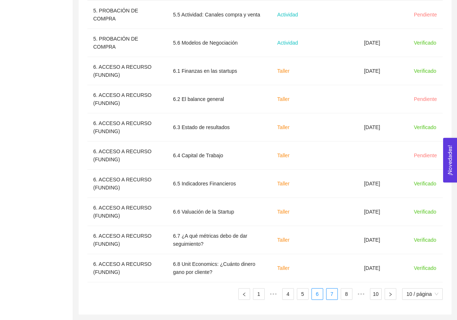
click at [331, 295] on link "7" at bounding box center [331, 293] width 11 height 11
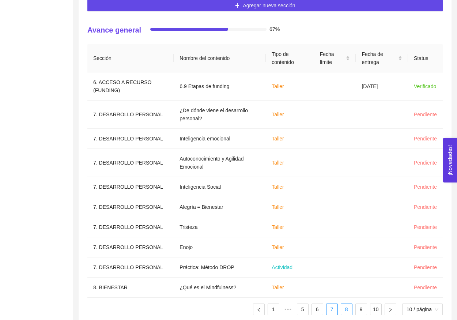
click at [343, 313] on link "8" at bounding box center [346, 309] width 11 height 11
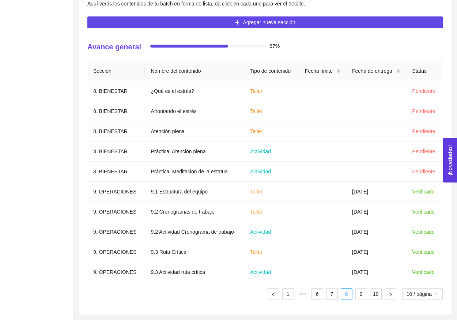
scroll to position [188, 0]
click at [360, 301] on div "Sección Nombre del contenido Tipo de contenido Fecha límite Fecha de entrega St…" at bounding box center [264, 183] width 355 height 245
click at [360, 297] on link "9" at bounding box center [361, 293] width 11 height 11
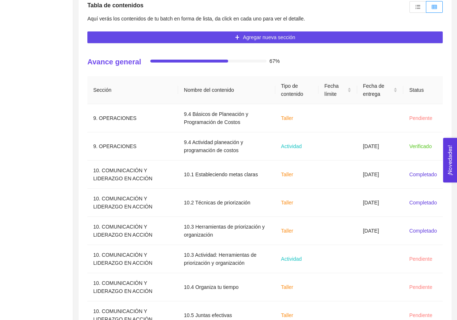
scroll to position [170, 0]
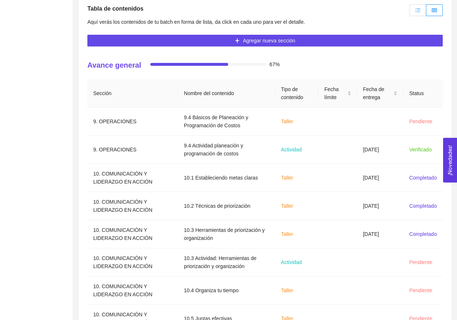
click at [416, 11] on icon "unordered-list" at bounding box center [417, 10] width 5 height 5
click at [410, 12] on input "radio" at bounding box center [410, 12] width 0 height 0
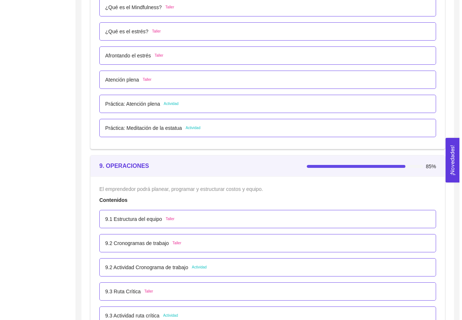
scroll to position [2813, 0]
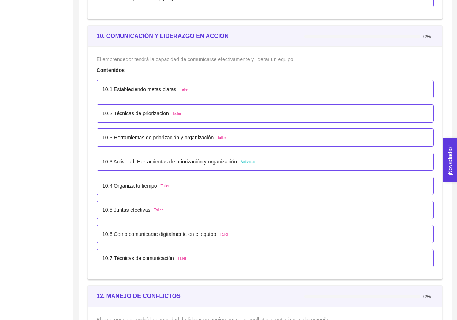
click at [175, 88] on p "10.1 Estableciendo metas claras" at bounding box center [139, 89] width 74 height 8
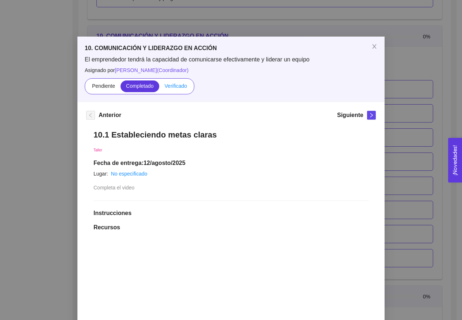
click at [182, 85] on span "Verificado" at bounding box center [176, 86] width 22 height 6
click at [159, 88] on input "Verificado" at bounding box center [159, 88] width 0 height 0
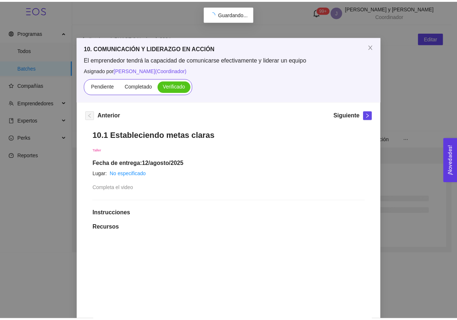
scroll to position [0, 0]
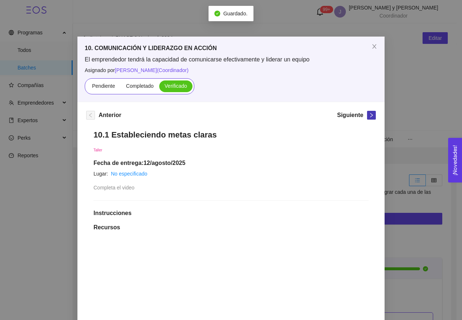
click at [368, 115] on span "right" at bounding box center [372, 115] width 8 height 5
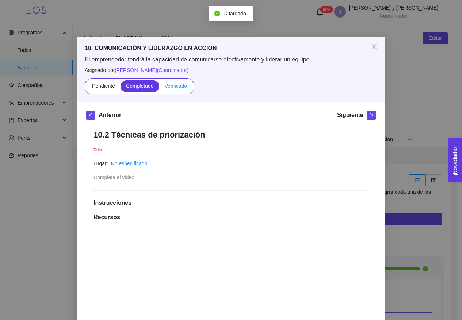
click at [181, 89] on label "Verificado" at bounding box center [175, 86] width 33 height 12
click at [159, 88] on input "Verificado" at bounding box center [159, 88] width 0 height 0
click at [367, 118] on button "button" at bounding box center [371, 115] width 9 height 9
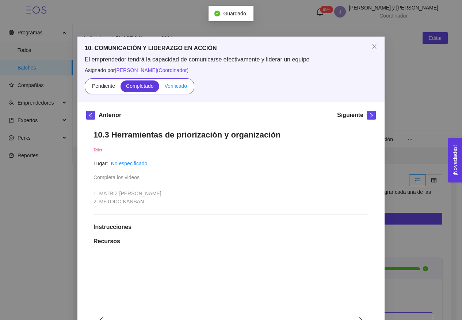
click at [181, 90] on label "Verificado" at bounding box center [175, 86] width 33 height 12
click at [159, 88] on input "Verificado" at bounding box center [159, 88] width 0 height 0
click at [369, 116] on icon "right" at bounding box center [371, 115] width 5 height 5
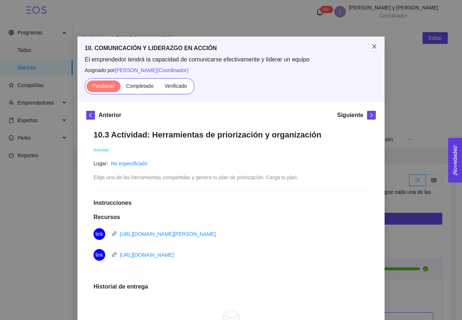
click at [372, 44] on icon "close" at bounding box center [375, 47] width 6 height 6
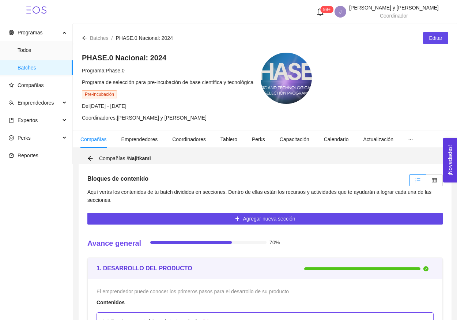
click at [435, 184] on label at bounding box center [434, 180] width 16 height 12
click at [426, 182] on input "radio" at bounding box center [426, 182] width 0 height 0
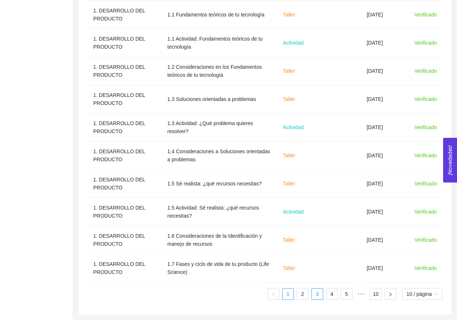
scroll to position [277, 0]
click at [312, 296] on link "3" at bounding box center [317, 293] width 11 height 11
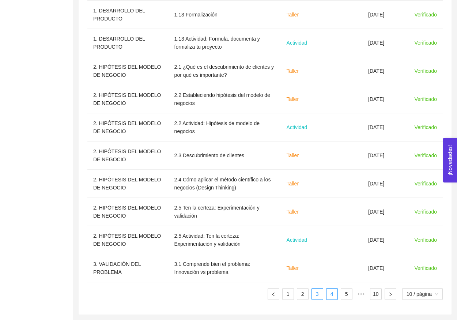
click at [327, 294] on link "4" at bounding box center [331, 293] width 11 height 11
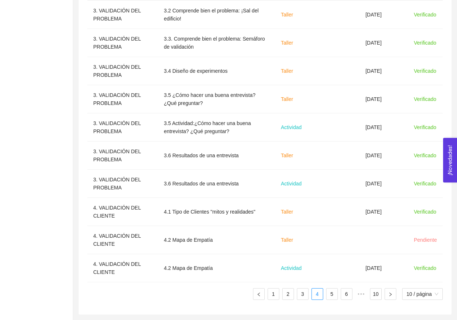
click at [338, 294] on ul "1 2 3 4 5 6 ••• 10 10 / página" at bounding box center [264, 294] width 355 height 12
click at [332, 296] on link "5" at bounding box center [331, 293] width 11 height 11
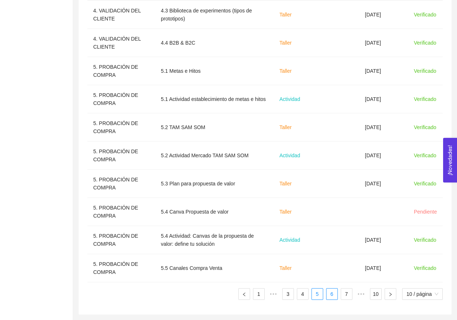
click at [331, 297] on link "6" at bounding box center [331, 293] width 11 height 11
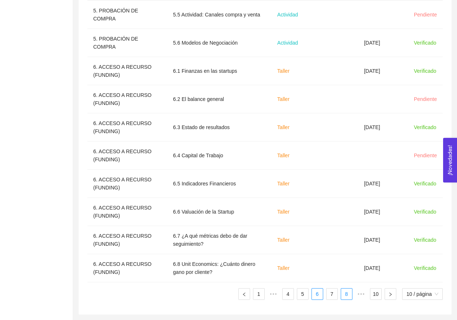
click at [341, 297] on link "8" at bounding box center [346, 293] width 11 height 11
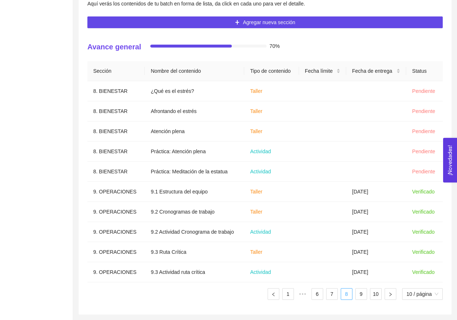
scroll to position [188, 0]
click at [357, 296] on link "9" at bounding box center [361, 293] width 11 height 11
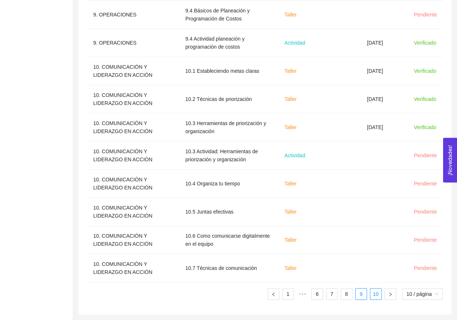
click at [371, 293] on link "10" at bounding box center [375, 293] width 11 height 11
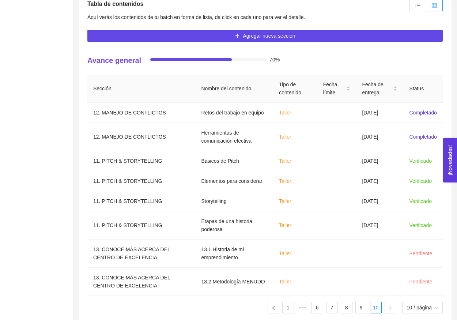
scroll to position [174, 0]
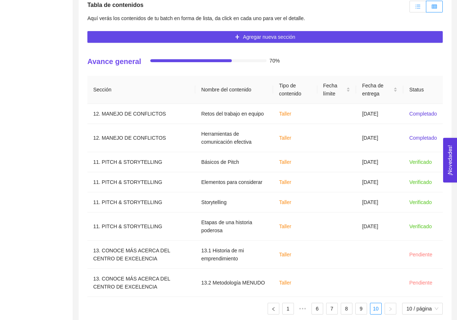
click at [416, 9] on icon "unordered-list" at bounding box center [417, 6] width 5 height 5
click at [410, 8] on input "radio" at bounding box center [410, 8] width 0 height 0
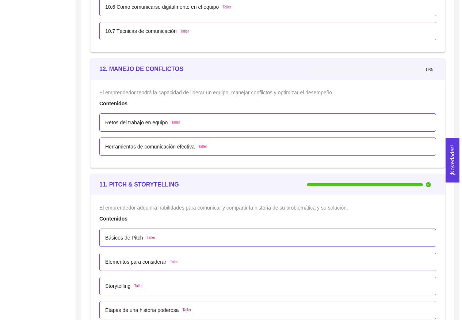
scroll to position [3039, 0]
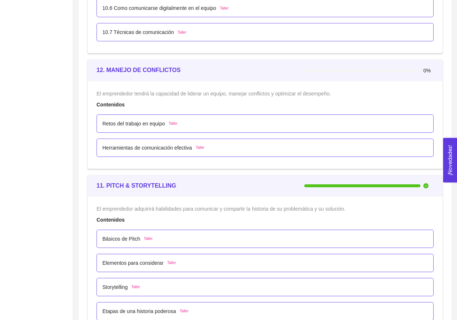
click at [159, 123] on p "Retos del trabajo en equipo" at bounding box center [133, 124] width 63 height 8
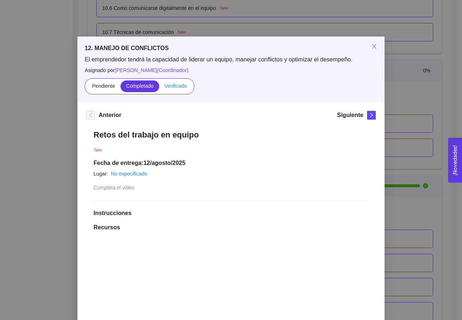
click at [169, 90] on label "Verificado" at bounding box center [175, 86] width 33 height 12
click at [159, 88] on input "Verificado" at bounding box center [159, 88] width 0 height 0
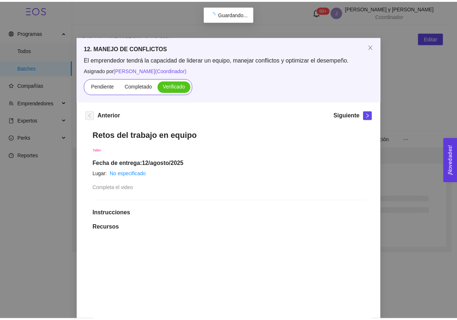
scroll to position [0, 0]
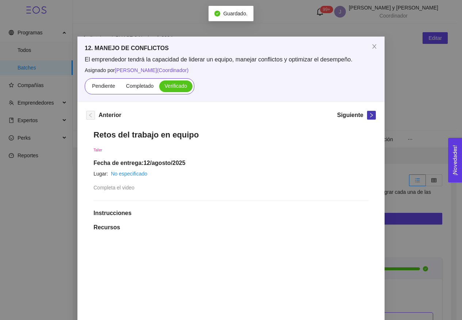
click at [369, 117] on icon "right" at bounding box center [371, 115] width 5 height 5
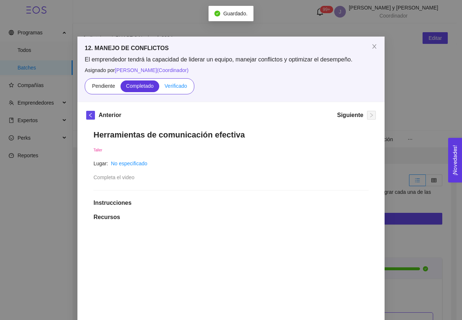
click at [173, 87] on span "Verificado" at bounding box center [176, 86] width 22 height 6
click at [159, 88] on input "Verificado" at bounding box center [159, 88] width 0 height 0
click at [372, 47] on icon "close" at bounding box center [375, 47] width 6 height 6
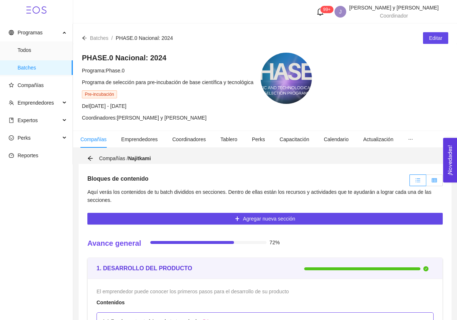
click at [430, 180] on label at bounding box center [434, 180] width 16 height 12
click at [426, 182] on input "radio" at bounding box center [426, 182] width 0 height 0
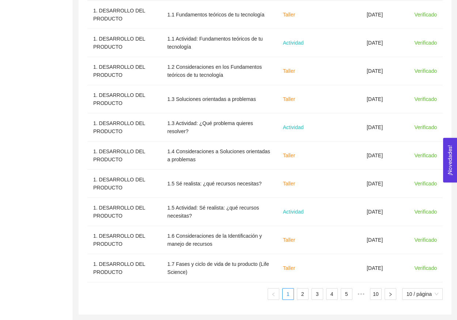
scroll to position [277, 0]
click at [330, 297] on link "4" at bounding box center [331, 293] width 11 height 11
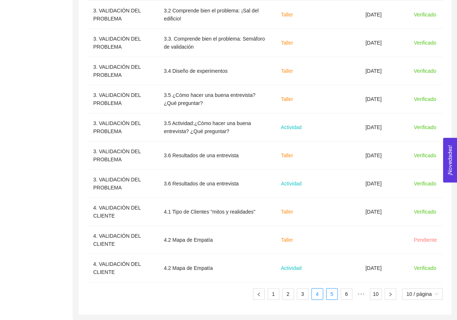
click at [334, 297] on link "5" at bounding box center [331, 293] width 11 height 11
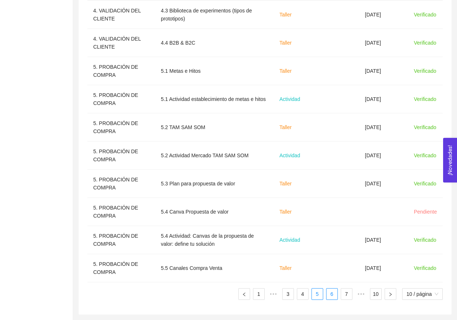
click at [327, 293] on link "6" at bounding box center [331, 293] width 11 height 11
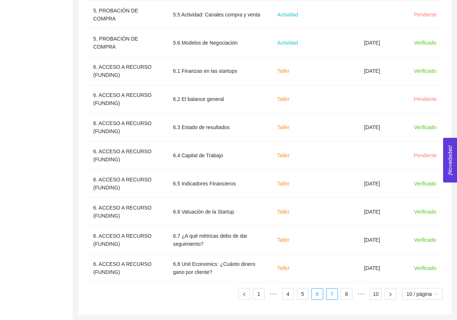
click at [334, 294] on link "7" at bounding box center [331, 293] width 11 height 11
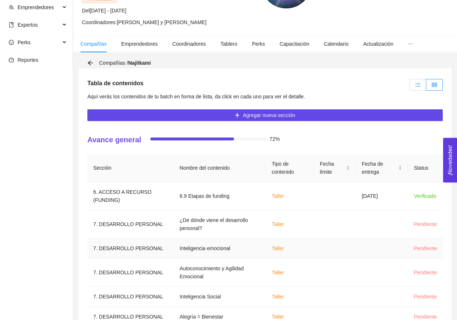
scroll to position [89, 0]
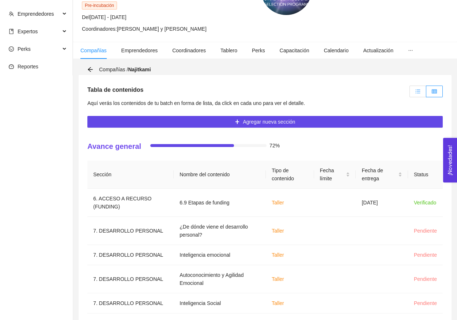
click at [416, 92] on icon "unordered-list" at bounding box center [417, 91] width 5 height 5
click at [410, 93] on input "radio" at bounding box center [410, 93] width 0 height 0
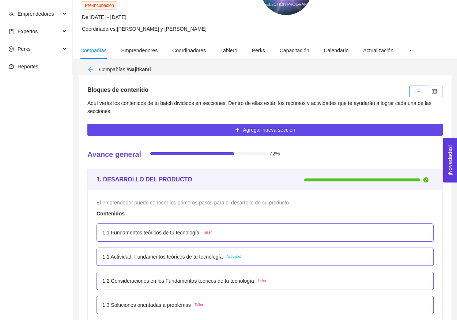
click at [91, 69] on icon "arrow-left" at bounding box center [90, 70] width 6 height 6
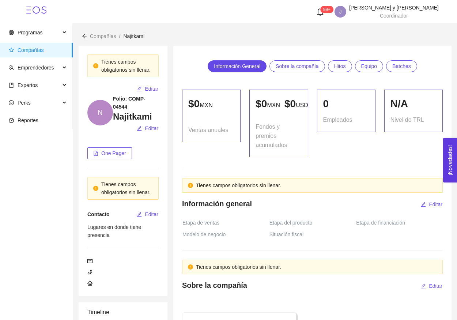
click at [50, 54] on span "Compañías" at bounding box center [38, 50] width 58 height 15
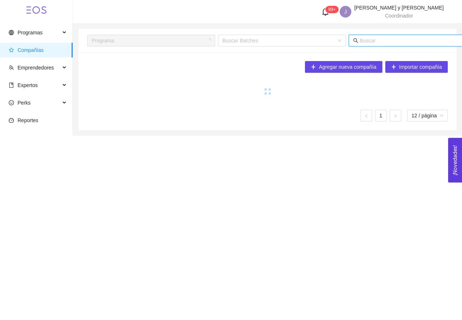
click at [367, 41] on input "text" at bounding box center [432, 41] width 144 height 8
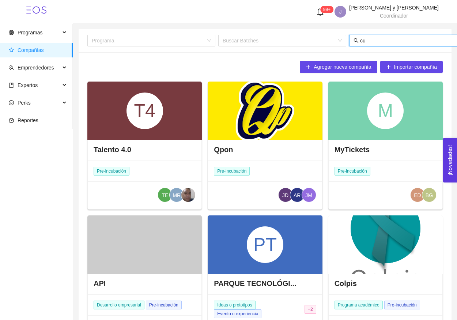
type input "cua"
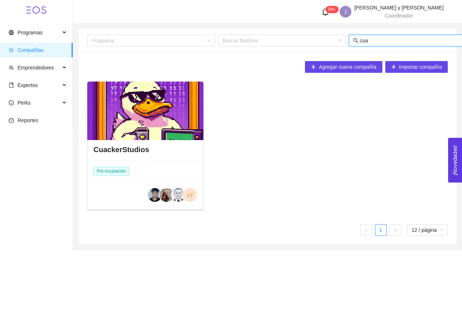
click at [182, 136] on div at bounding box center [145, 111] width 116 height 58
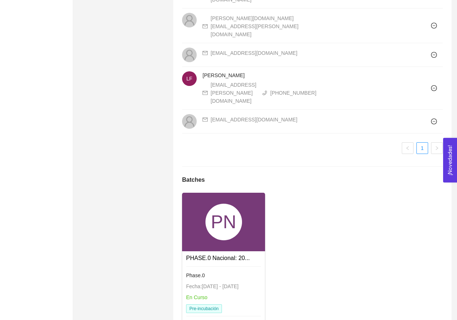
scroll to position [755, 0]
click at [230, 204] on div "PN" at bounding box center [223, 222] width 37 height 37
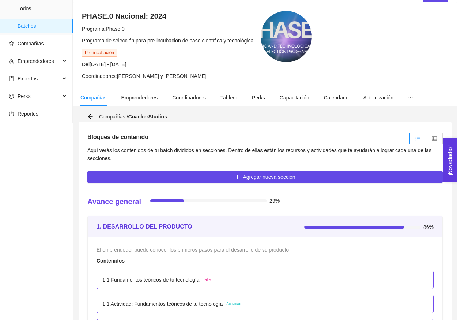
scroll to position [113, 0]
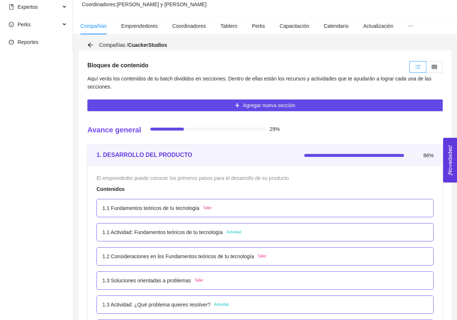
click at [429, 60] on div at bounding box center [425, 66] width 35 height 15
click at [433, 63] on label at bounding box center [434, 67] width 16 height 12
click at [426, 69] on input "radio" at bounding box center [426, 69] width 0 height 0
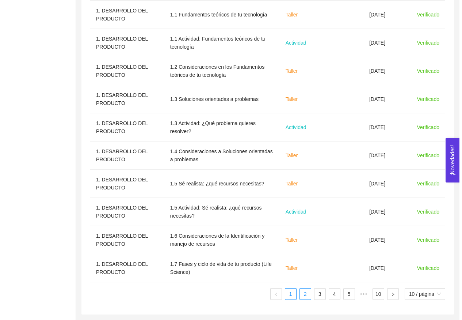
scroll to position [277, 0]
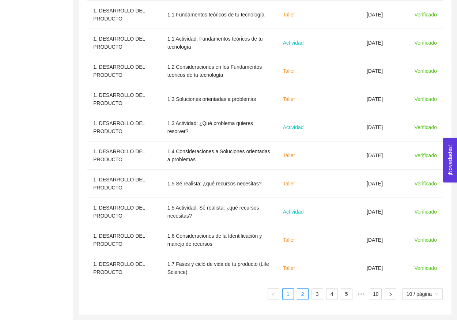
click at [303, 298] on link "2" at bounding box center [302, 293] width 11 height 11
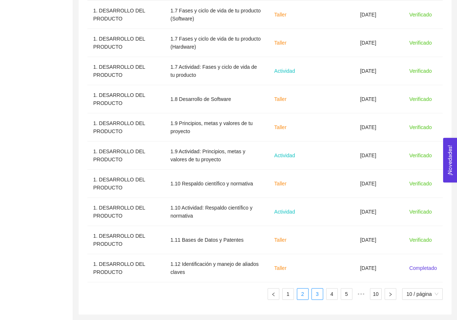
click at [312, 298] on link "3" at bounding box center [317, 293] width 11 height 11
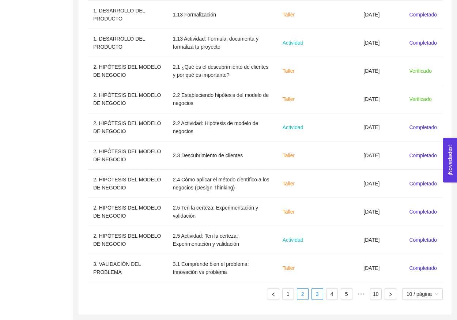
click at [298, 298] on link "2" at bounding box center [302, 293] width 11 height 11
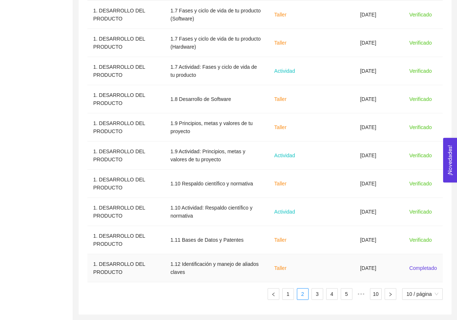
click at [328, 264] on td at bounding box center [334, 268] width 40 height 28
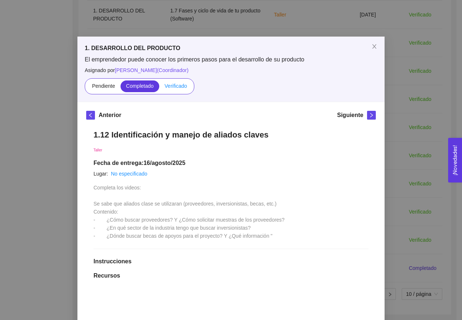
click at [168, 86] on span "Verificado" at bounding box center [176, 86] width 22 height 6
click at [159, 88] on input "Verificado" at bounding box center [159, 88] width 0 height 0
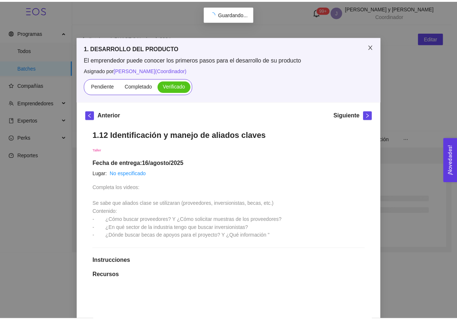
scroll to position [0, 0]
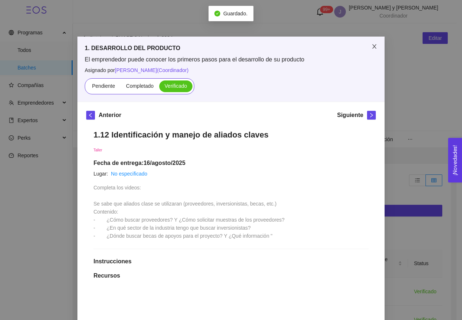
click at [374, 49] on icon "close" at bounding box center [375, 47] width 6 height 6
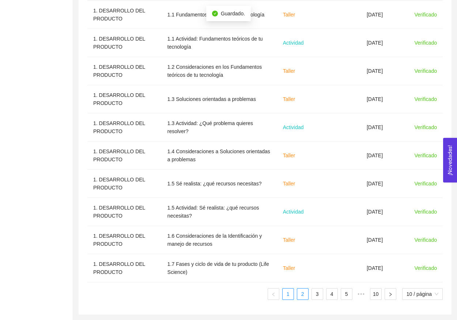
scroll to position [277, 0]
click at [302, 295] on link "2" at bounding box center [302, 293] width 11 height 11
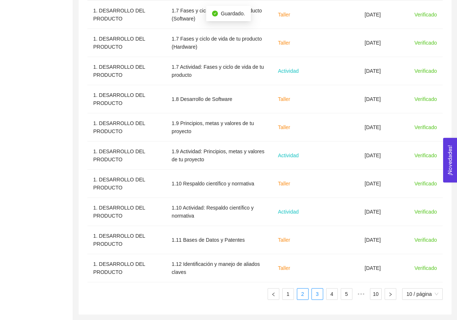
click at [317, 296] on link "3" at bounding box center [317, 293] width 11 height 11
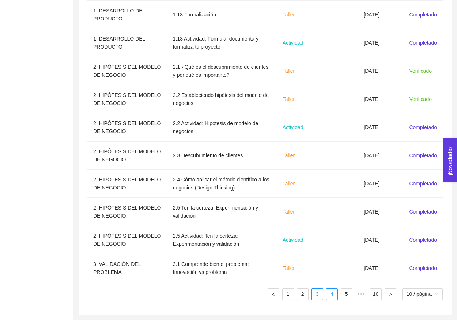
click at [332, 299] on link "4" at bounding box center [331, 293] width 11 height 11
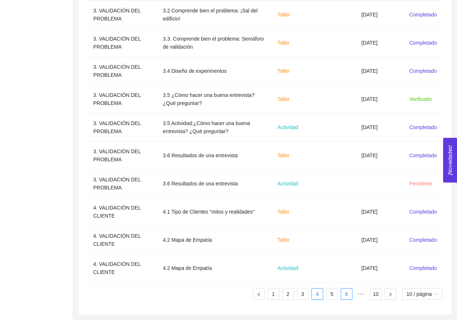
click at [341, 298] on link "6" at bounding box center [346, 293] width 11 height 11
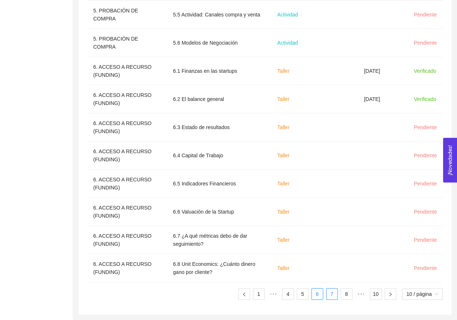
click at [332, 298] on link "7" at bounding box center [331, 293] width 11 height 11
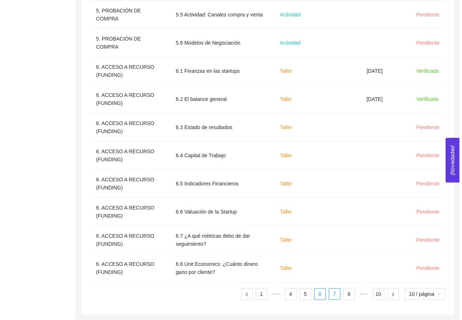
scroll to position [220, 0]
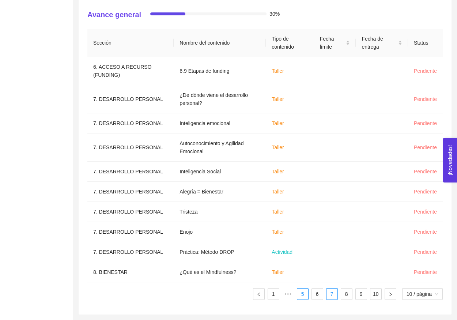
click at [304, 296] on link "5" at bounding box center [302, 293] width 11 height 11
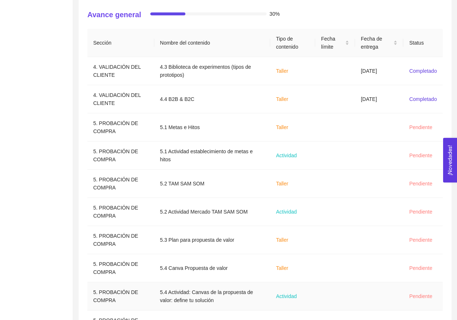
click at [297, 295] on span "Actividad" at bounding box center [286, 296] width 21 height 6
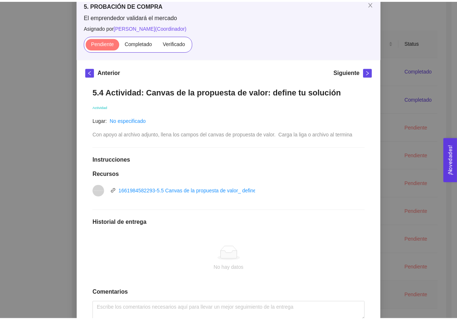
scroll to position [44, 0]
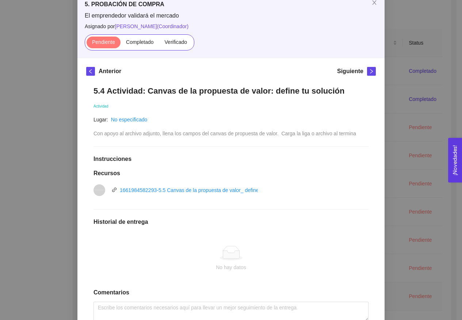
click at [375, 109] on div "Anterior Siguiente 5.4 Actividad: Canvas de la propuesta de valor: define tu so…" at bounding box center [231, 206] width 307 height 297
click at [405, 110] on div "5. PROBACIÓN DE COMPRA El emprendedor validará el mercado Asignado por Ana Sofi…" at bounding box center [231, 160] width 462 height 320
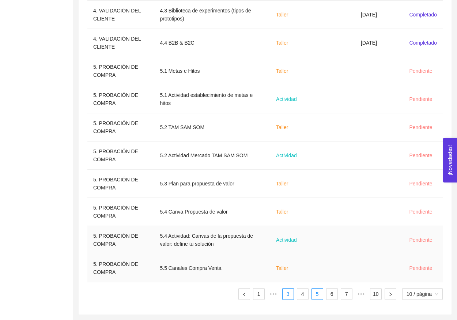
scroll to position [277, 0]
click at [287, 293] on link "3" at bounding box center [288, 293] width 11 height 11
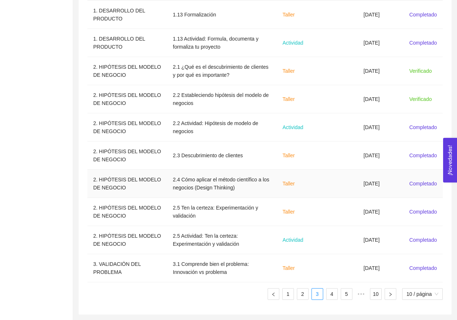
scroll to position [115, 0]
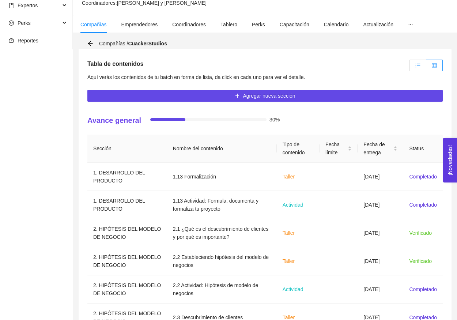
click at [420, 68] on label at bounding box center [417, 66] width 17 height 12
click at [410, 67] on input "radio" at bounding box center [410, 67] width 0 height 0
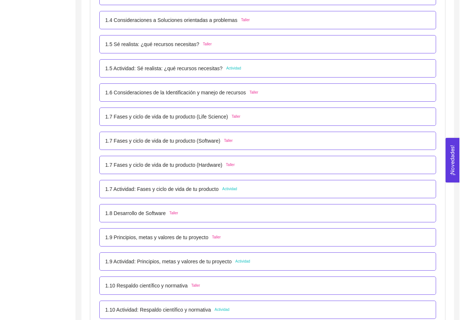
scroll to position [603, 0]
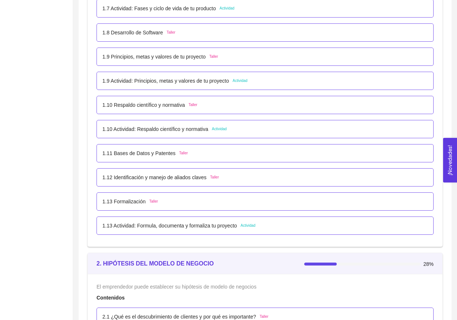
click at [163, 200] on div "1.13 Formalización Taller" at bounding box center [264, 201] width 325 height 8
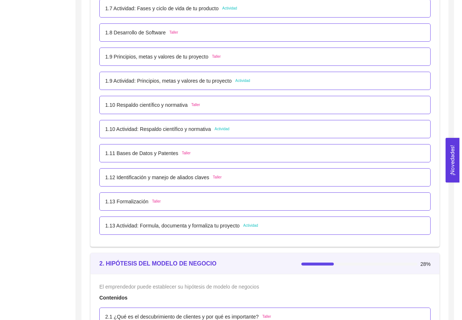
scroll to position [0, 0]
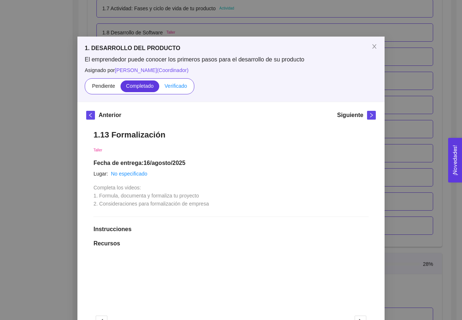
click at [173, 89] on label "Verificado" at bounding box center [175, 86] width 33 height 12
click at [159, 88] on input "Verificado" at bounding box center [159, 88] width 0 height 0
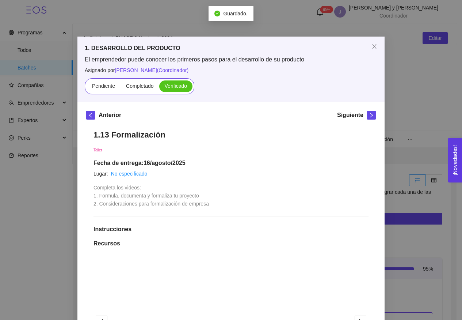
click at [369, 117] on icon "right" at bounding box center [371, 115] width 5 height 5
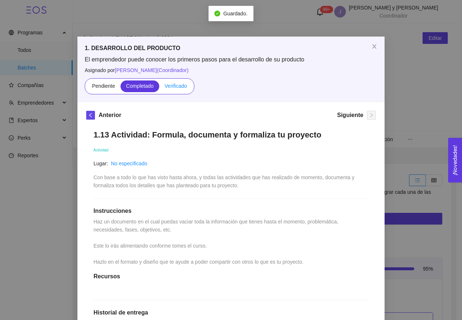
click at [173, 88] on span "Verificado" at bounding box center [176, 86] width 22 height 6
click at [159, 88] on input "Verificado" at bounding box center [159, 88] width 0 height 0
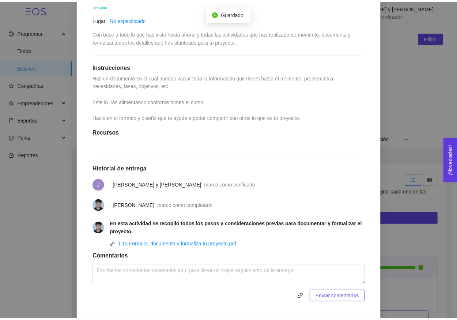
scroll to position [8, 0]
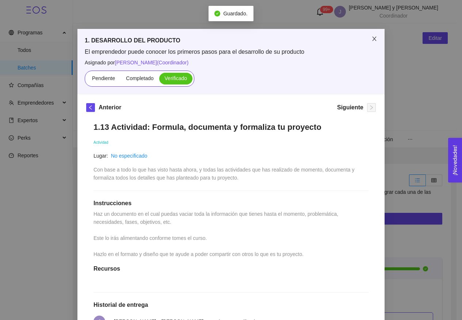
click at [374, 38] on icon "close" at bounding box center [375, 39] width 6 height 6
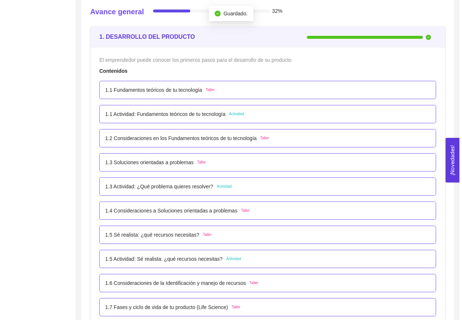
scroll to position [828, 0]
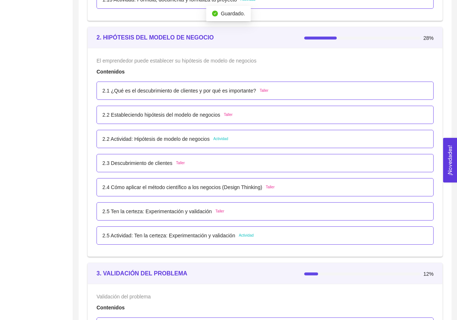
click at [250, 94] on p "2.1 ¿Qué es el descubrimiento de clientes y por qué es importante?" at bounding box center [179, 91] width 154 height 8
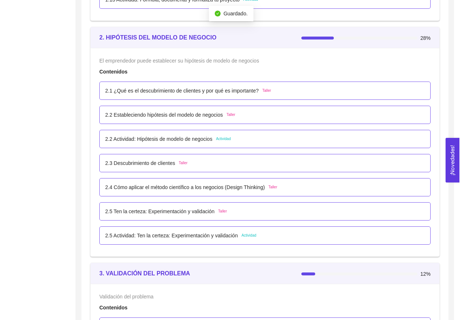
scroll to position [0, 0]
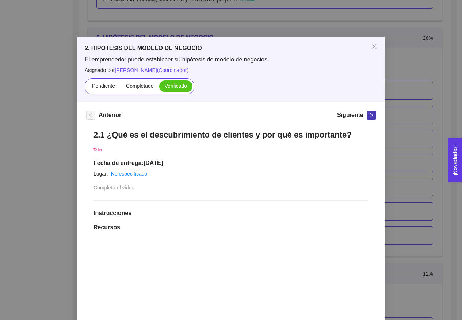
click at [368, 118] on button "button" at bounding box center [371, 115] width 9 height 9
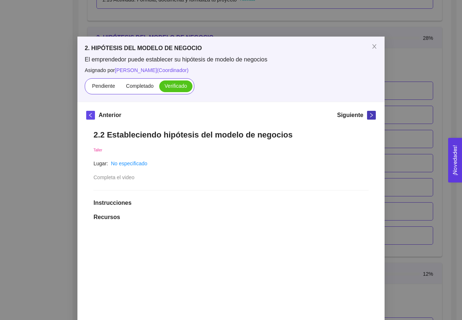
click at [368, 114] on span "right" at bounding box center [372, 115] width 8 height 5
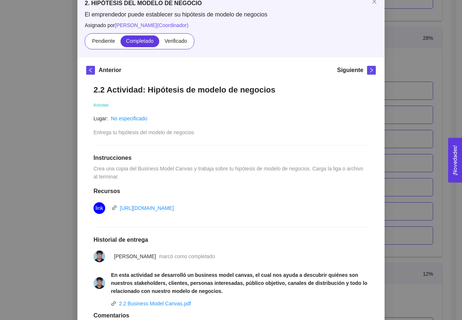
scroll to position [53, 0]
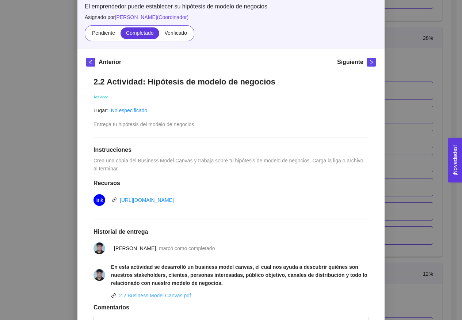
click at [176, 296] on link "2.2 Business Model Canvas.pdf" at bounding box center [155, 295] width 72 height 6
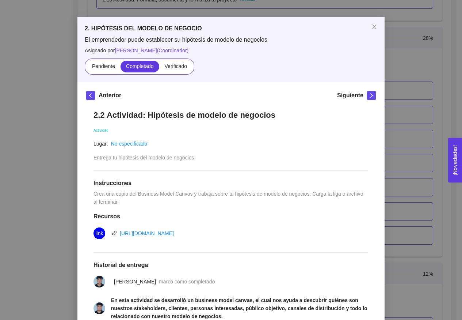
scroll to position [17, 0]
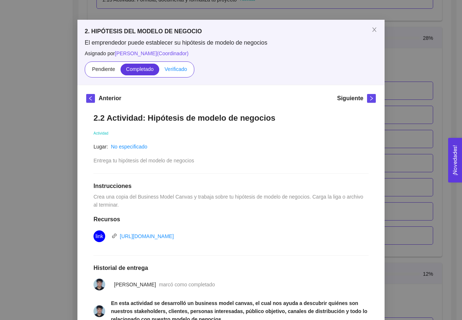
click at [174, 67] on span "Verificado" at bounding box center [176, 69] width 22 height 6
click at [159, 71] on input "Verificado" at bounding box center [159, 71] width 0 height 0
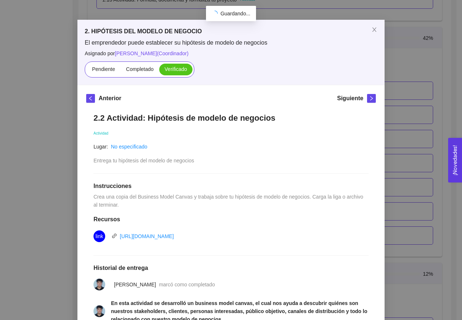
scroll to position [0, 0]
